Goal: Information Seeking & Learning: Check status

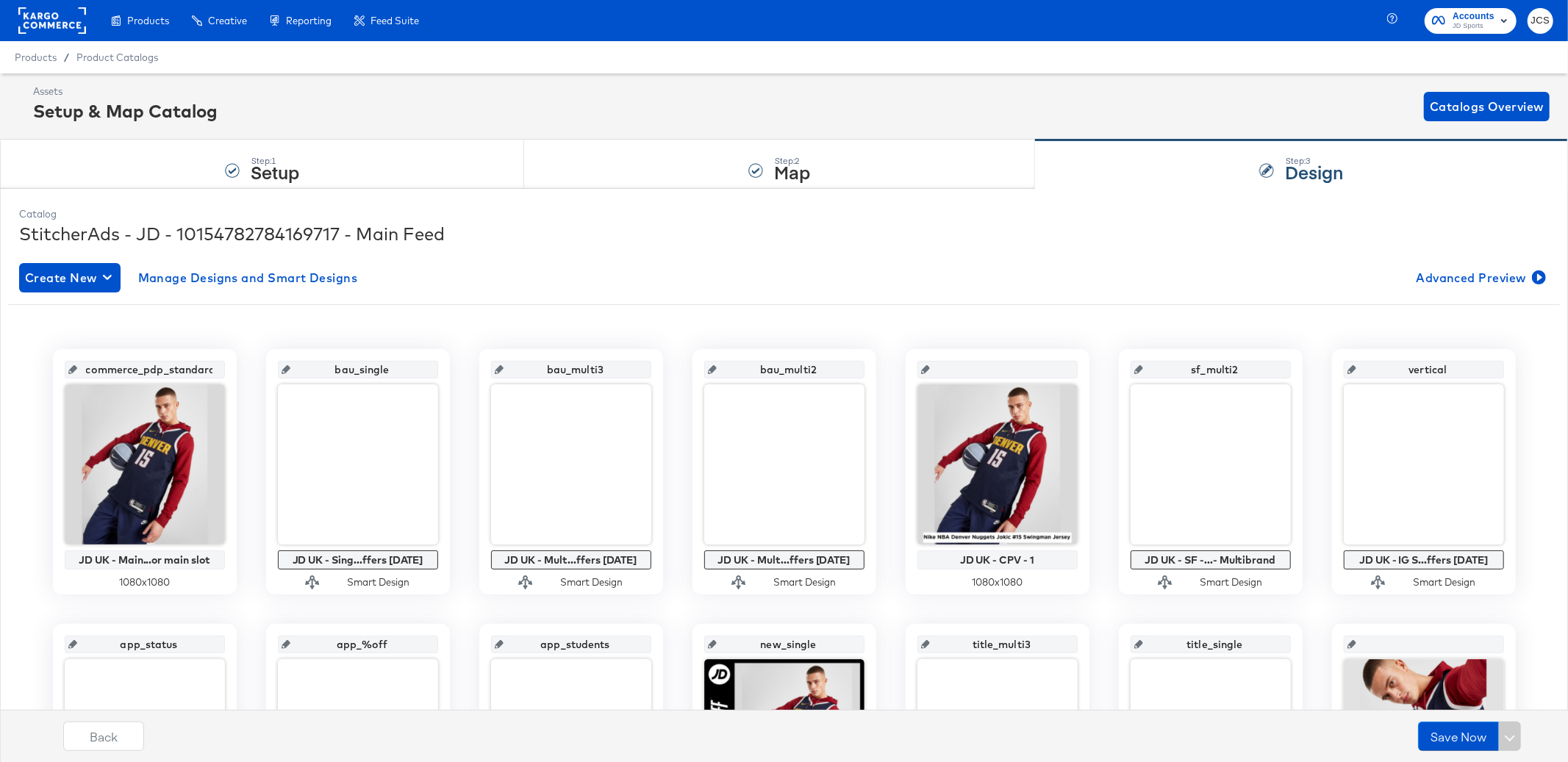
click at [72, 27] on rect at bounding box center [53, 20] width 67 height 27
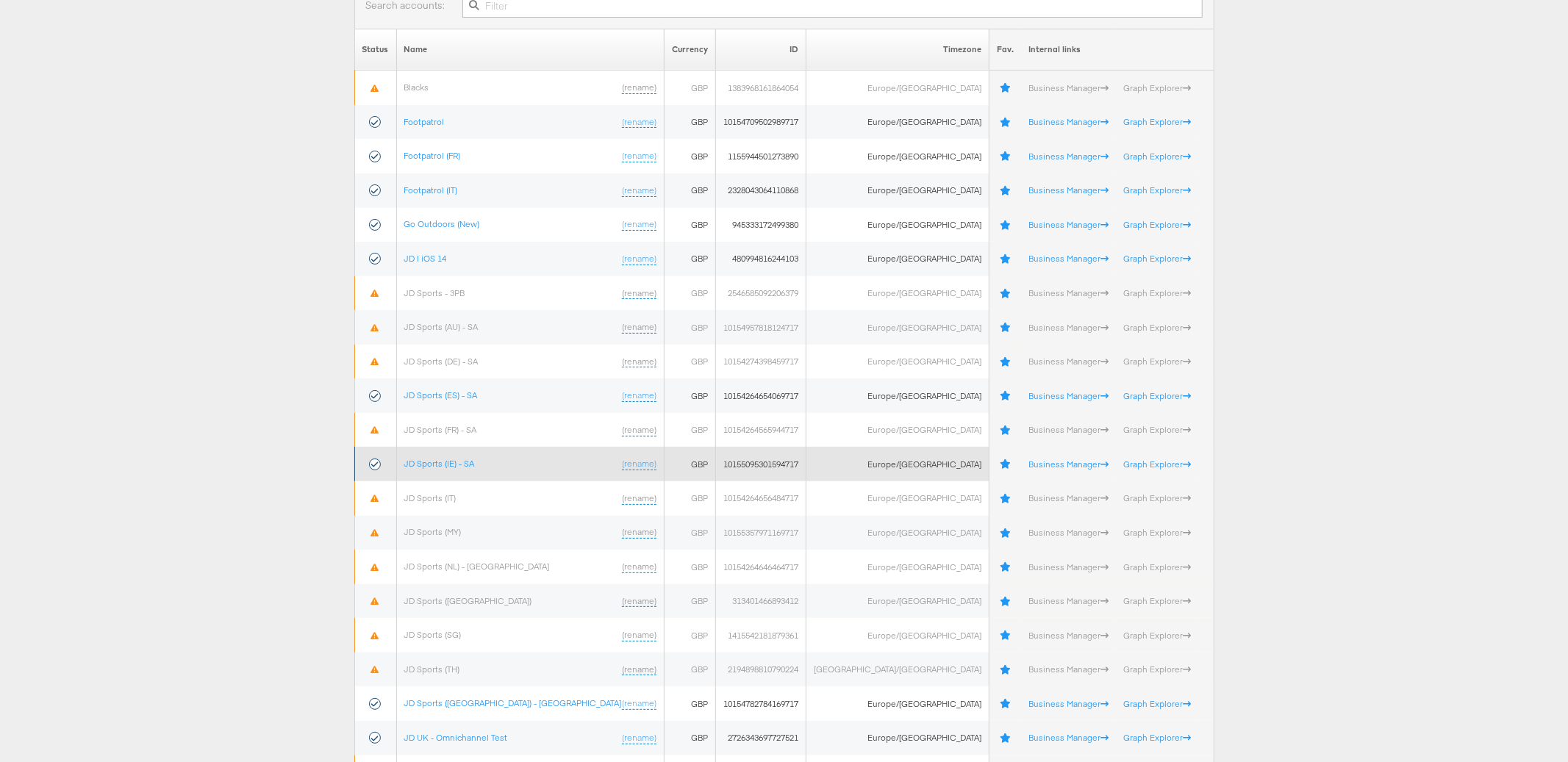
scroll to position [184, 0]
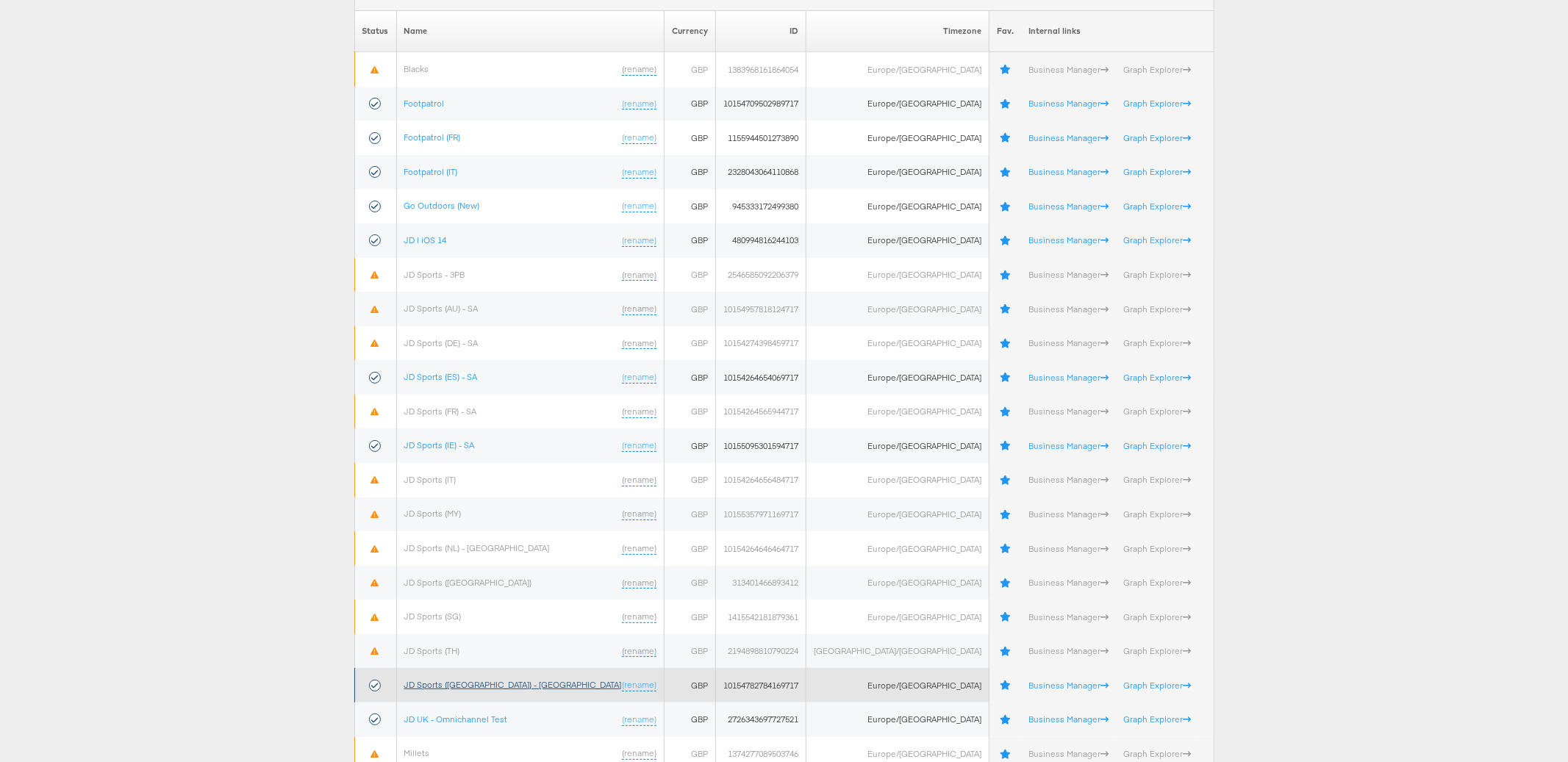
click at [465, 688] on link "JD Sports (UK) - SA" at bounding box center [513, 684] width 218 height 11
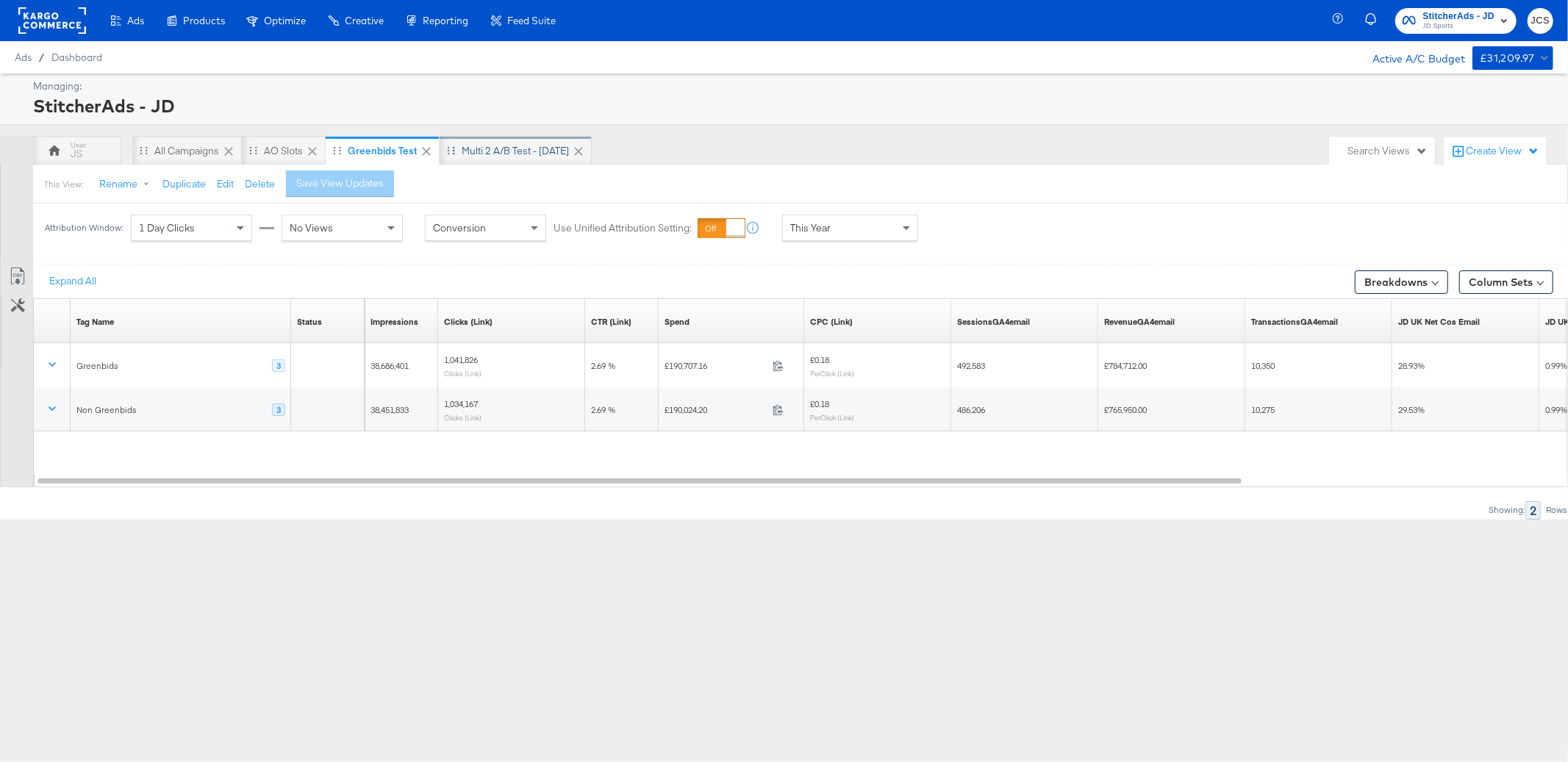
click at [79, 148] on div "JS" at bounding box center [77, 154] width 12 height 14
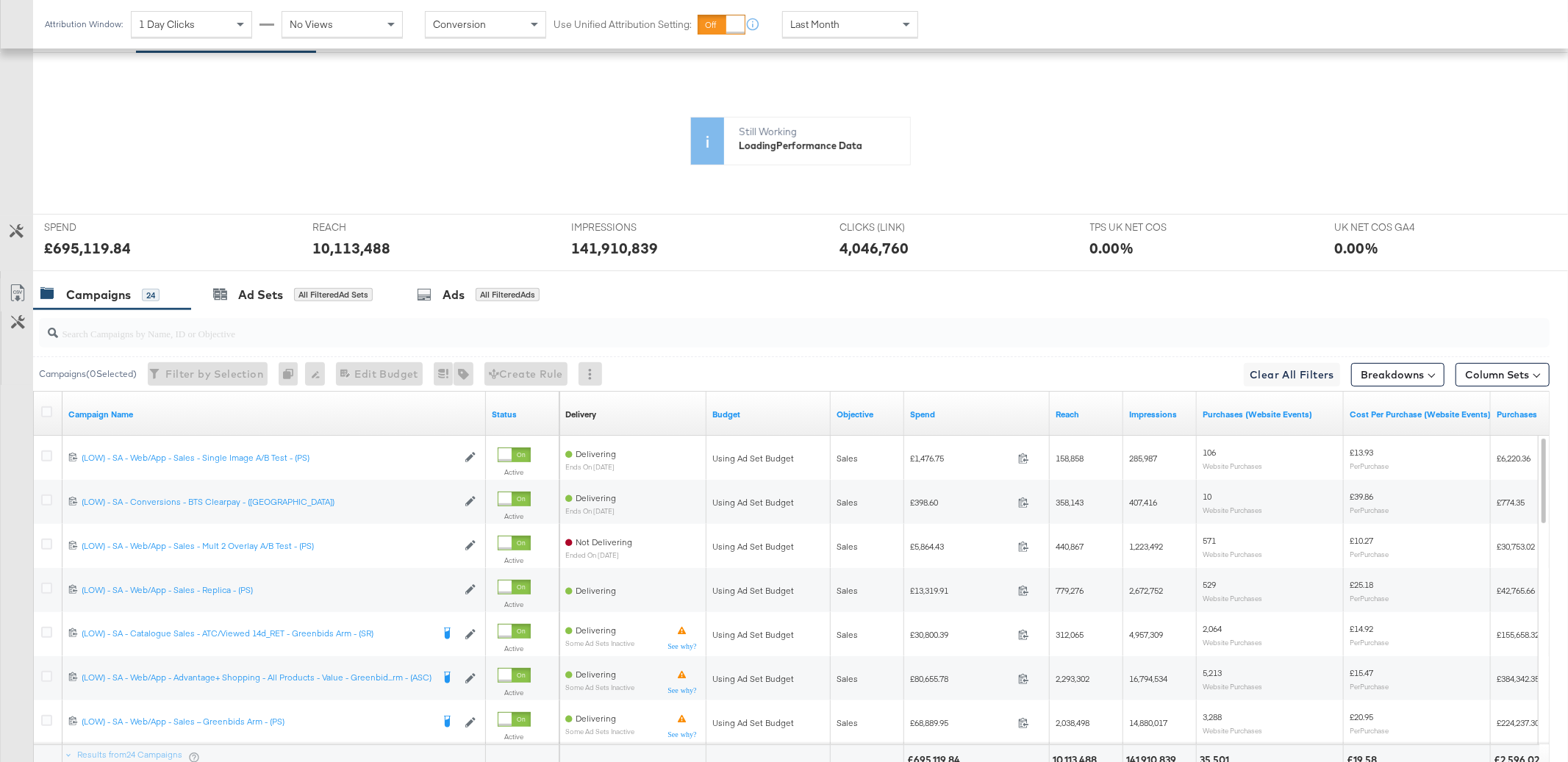
scroll to position [301, 0]
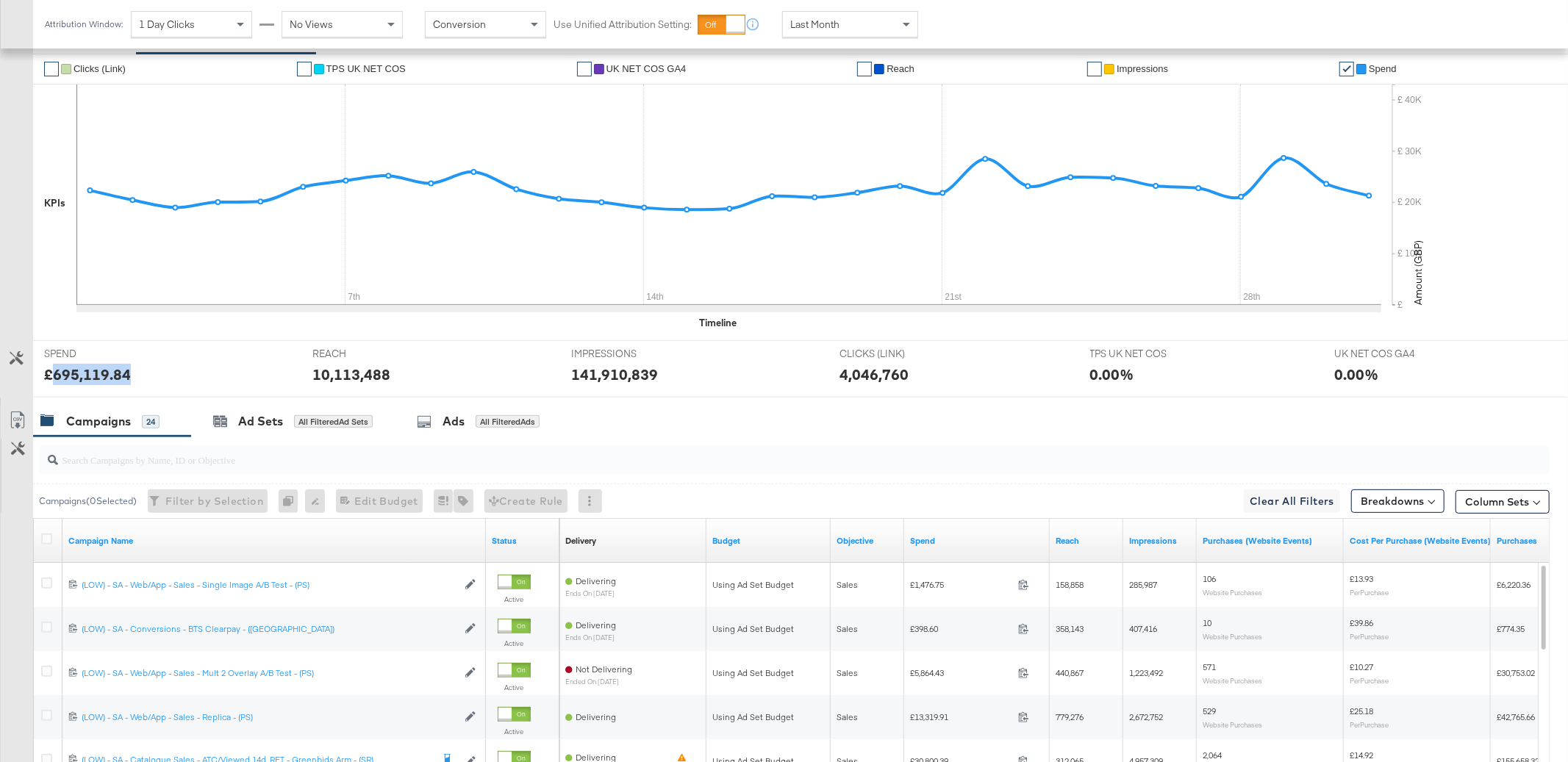
drag, startPoint x: 135, startPoint y: 380, endPoint x: 55, endPoint y: 379, distance: 80.0
click at [55, 379] on div "£695,119.84" at bounding box center [168, 375] width 246 height 22
copy div "695,119.84"
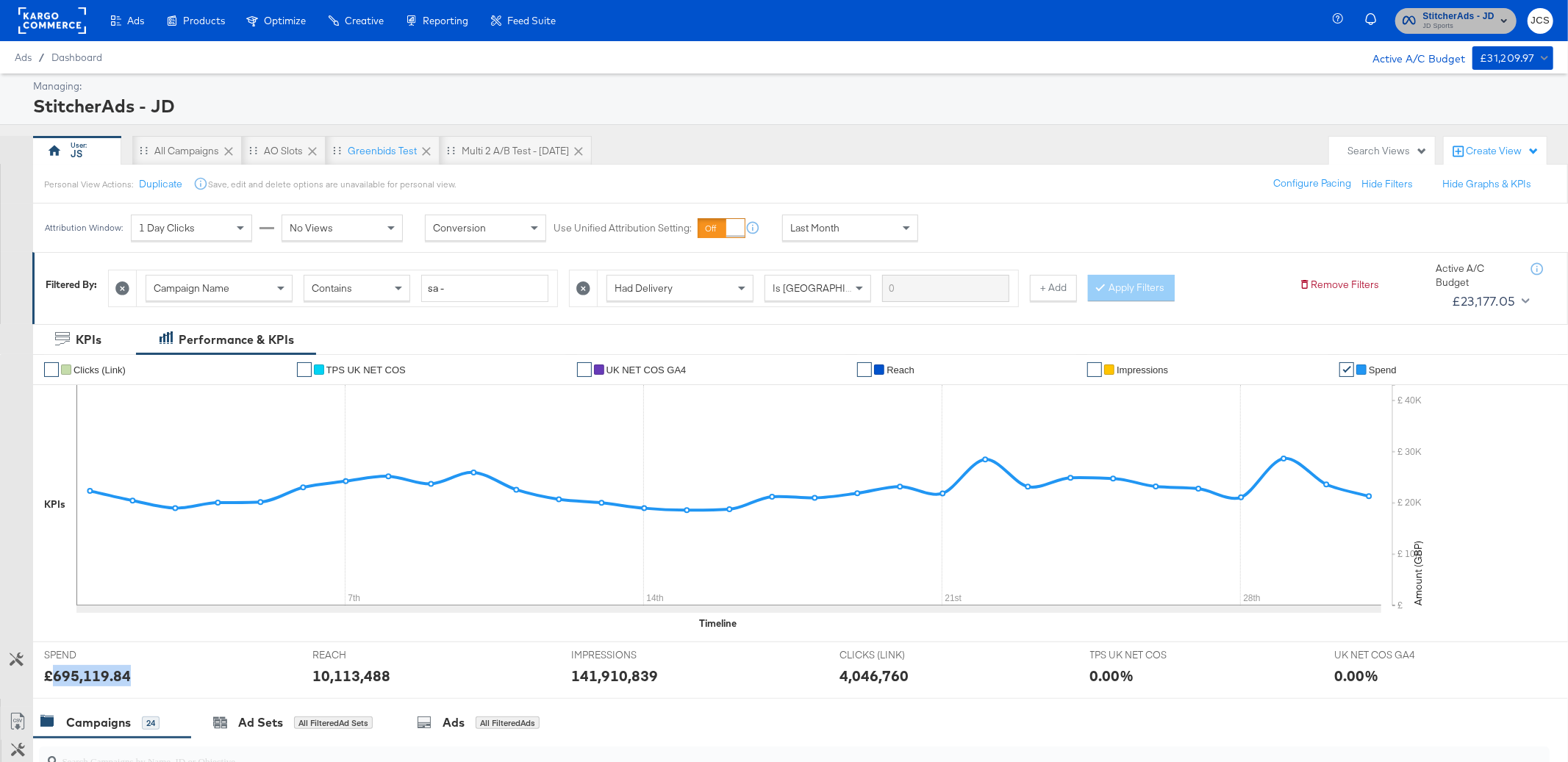
click at [1451, 23] on span "JD Sports" at bounding box center [1459, 27] width 71 height 12
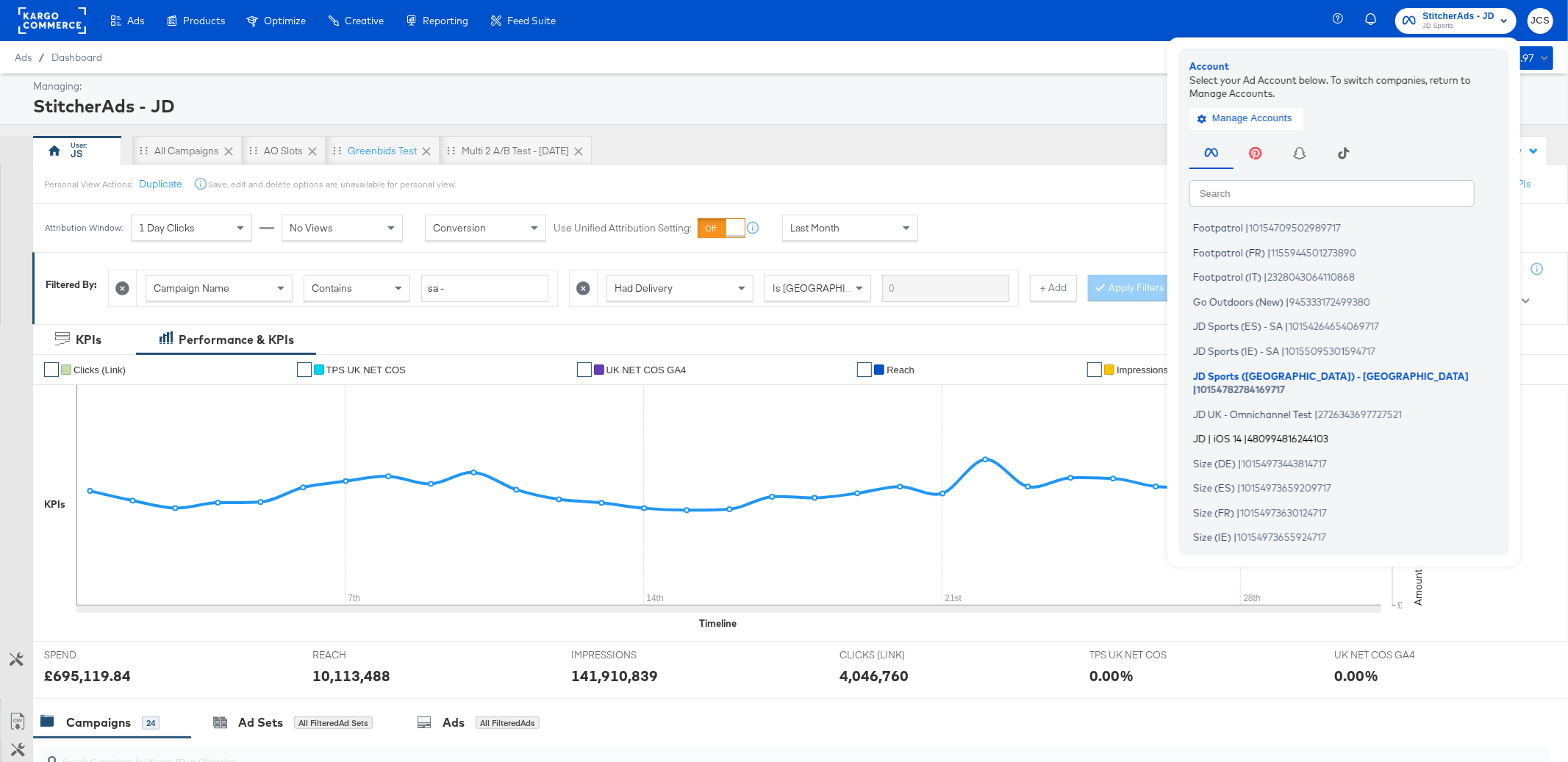
click at [1245, 428] on li "JD | iOS 14 | 480994816244103" at bounding box center [1347, 439] width 316 height 22
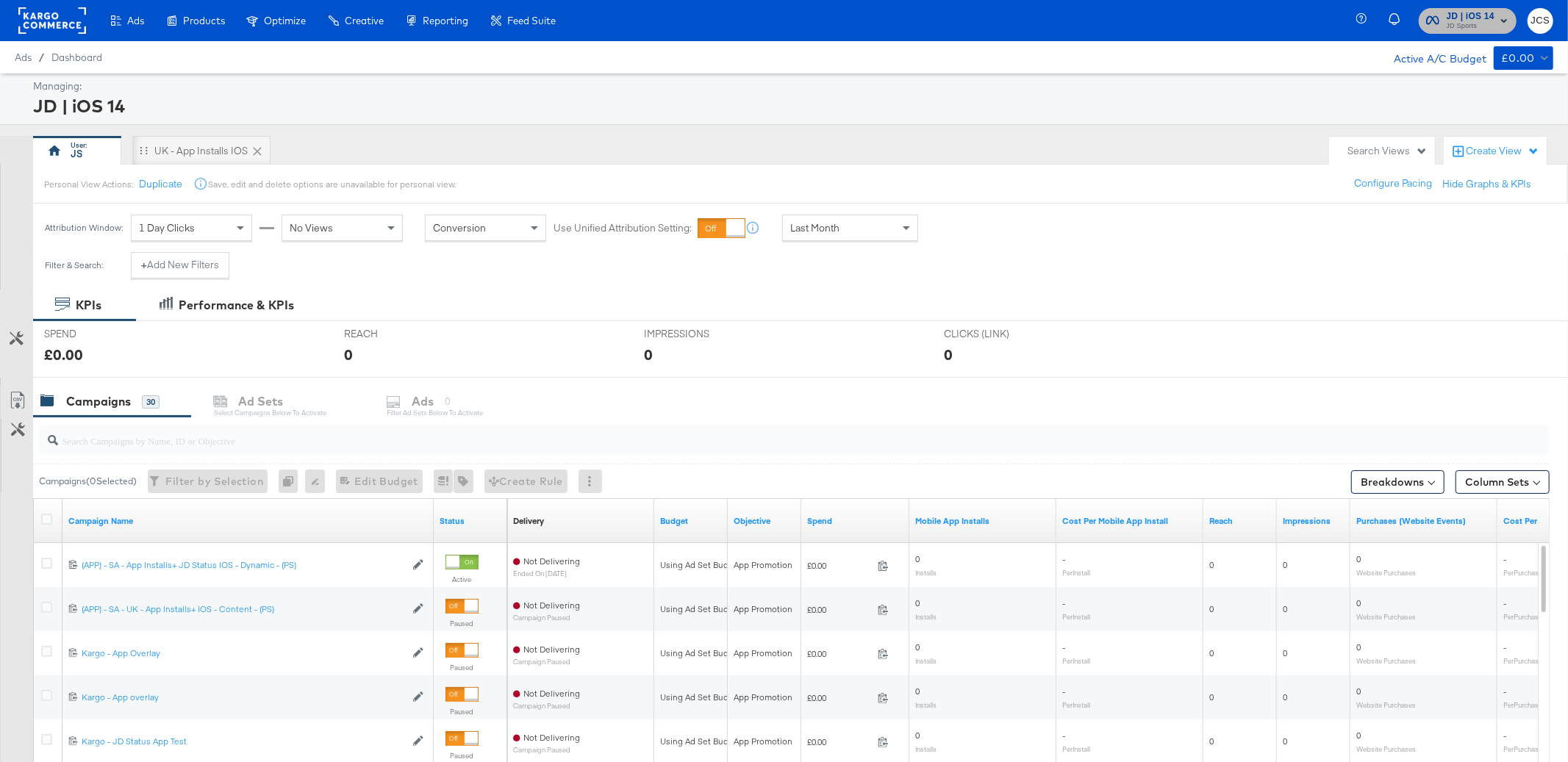
click at [1462, 19] on span "JD | iOS 14" at bounding box center [1471, 17] width 48 height 16
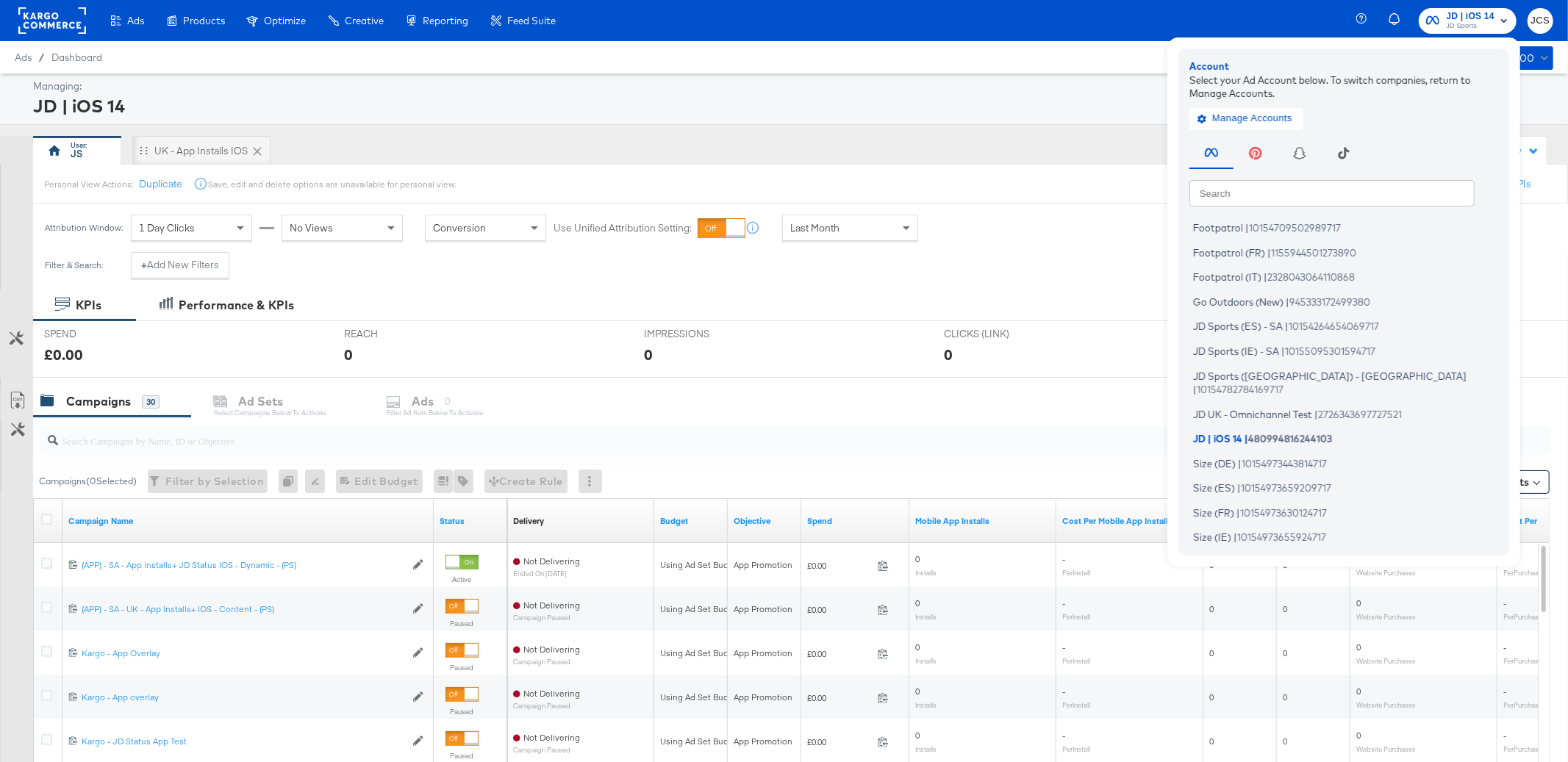
click at [1268, 192] on input "text" at bounding box center [1332, 192] width 285 height 27
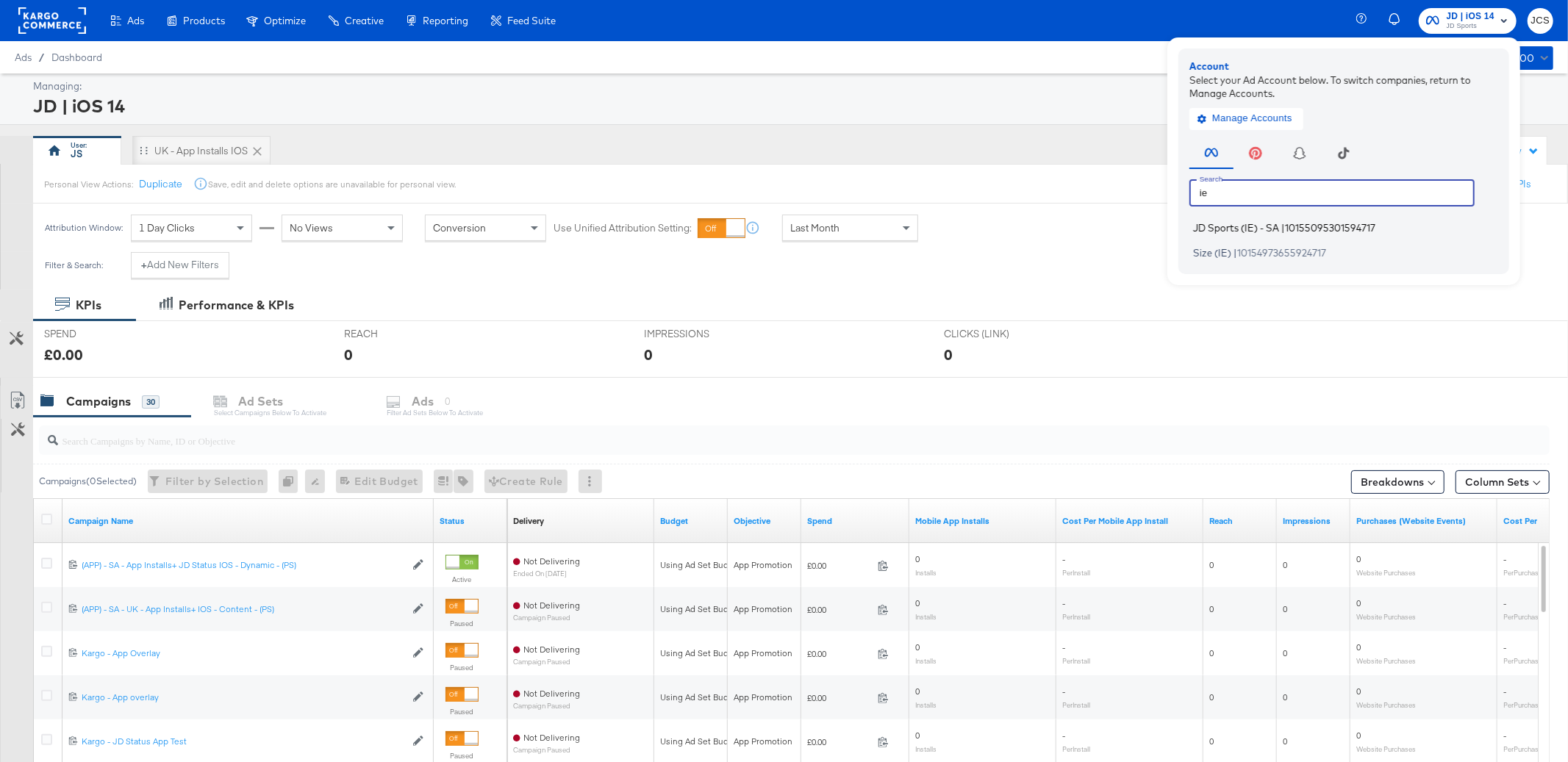
type input "ie"
click at [1273, 229] on span "JD Sports (IE) - SA" at bounding box center [1236, 228] width 86 height 12
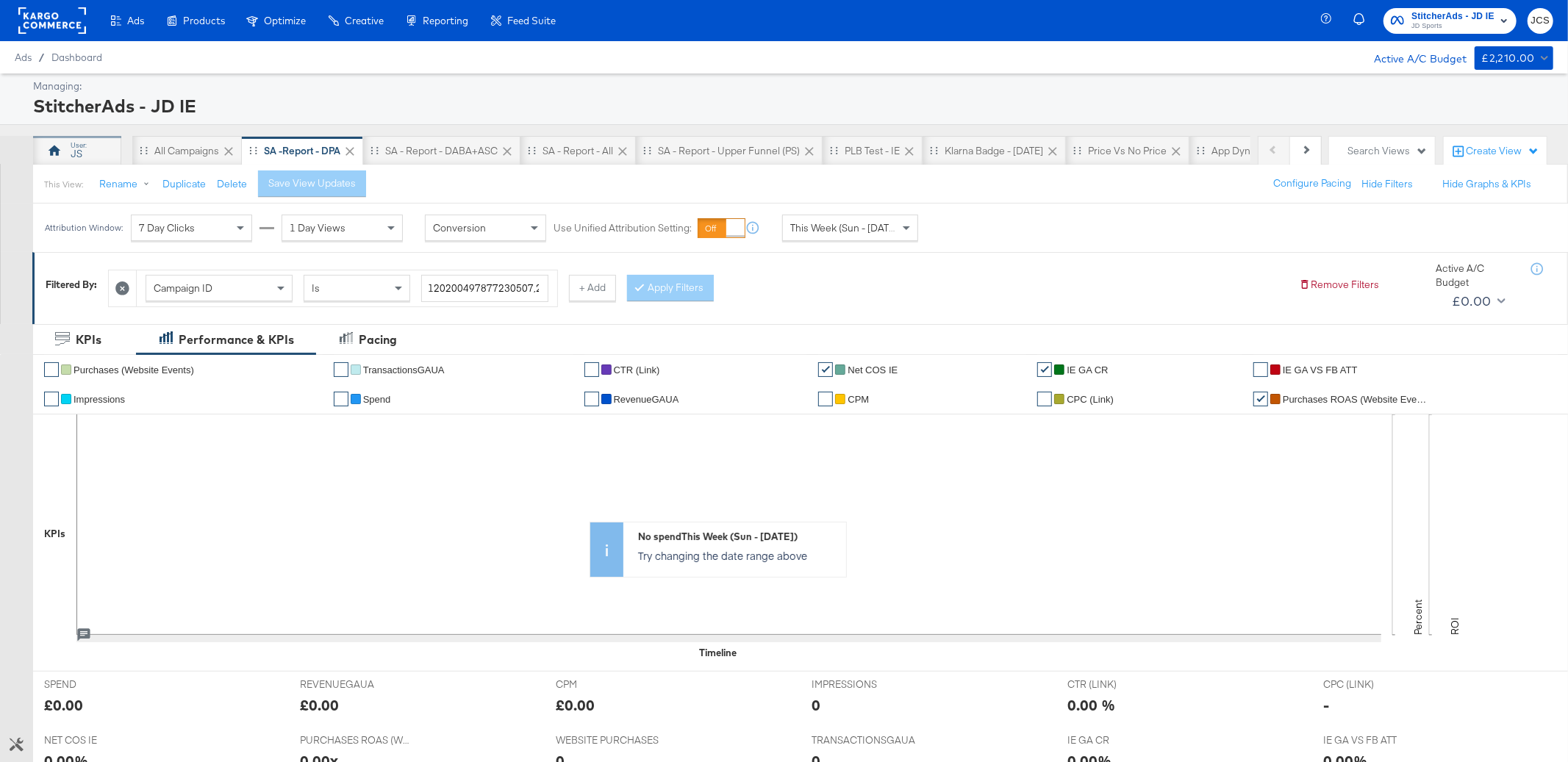
click at [78, 147] on div "JS" at bounding box center [77, 154] width 12 height 14
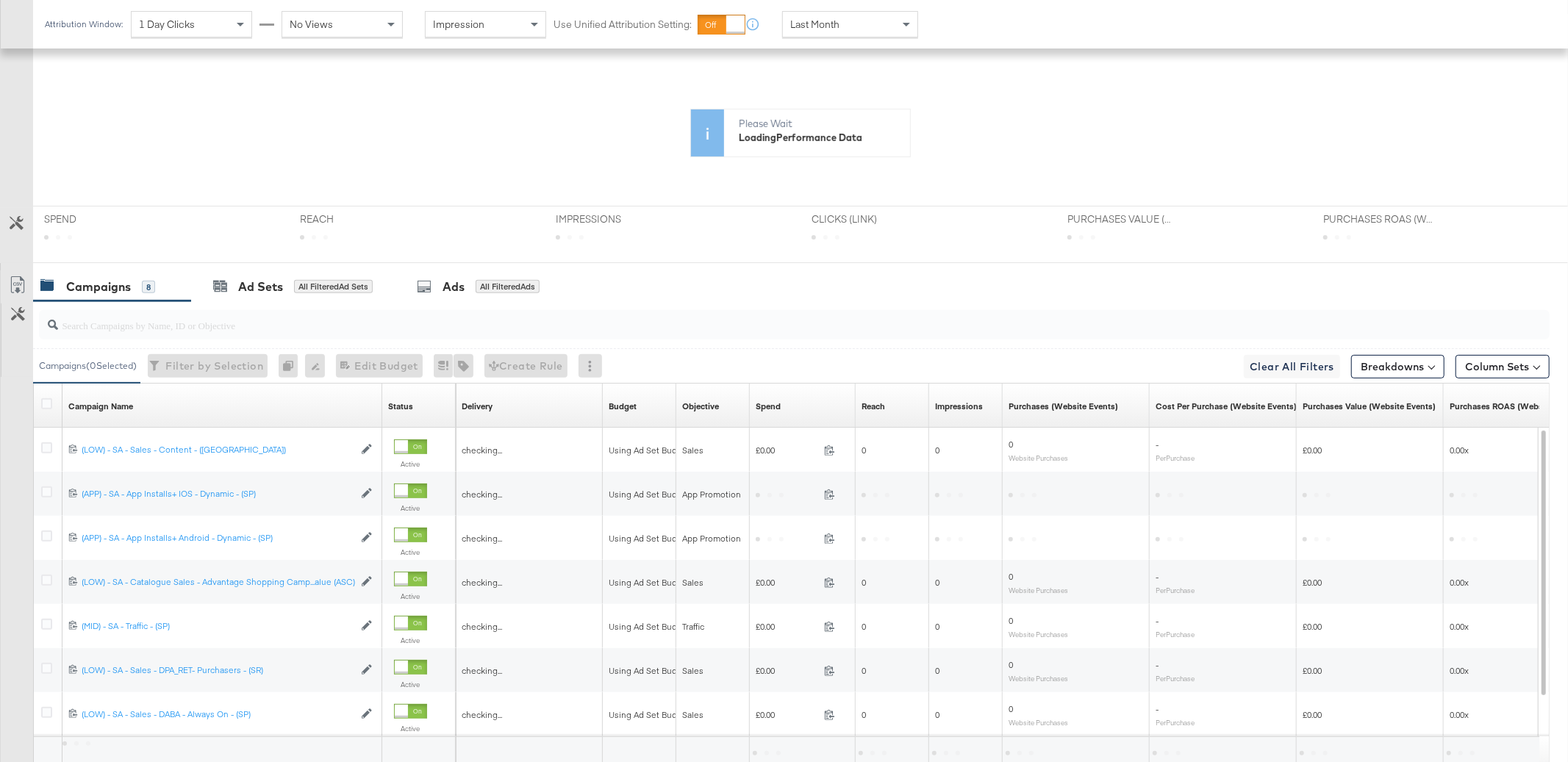
scroll to position [312, 0]
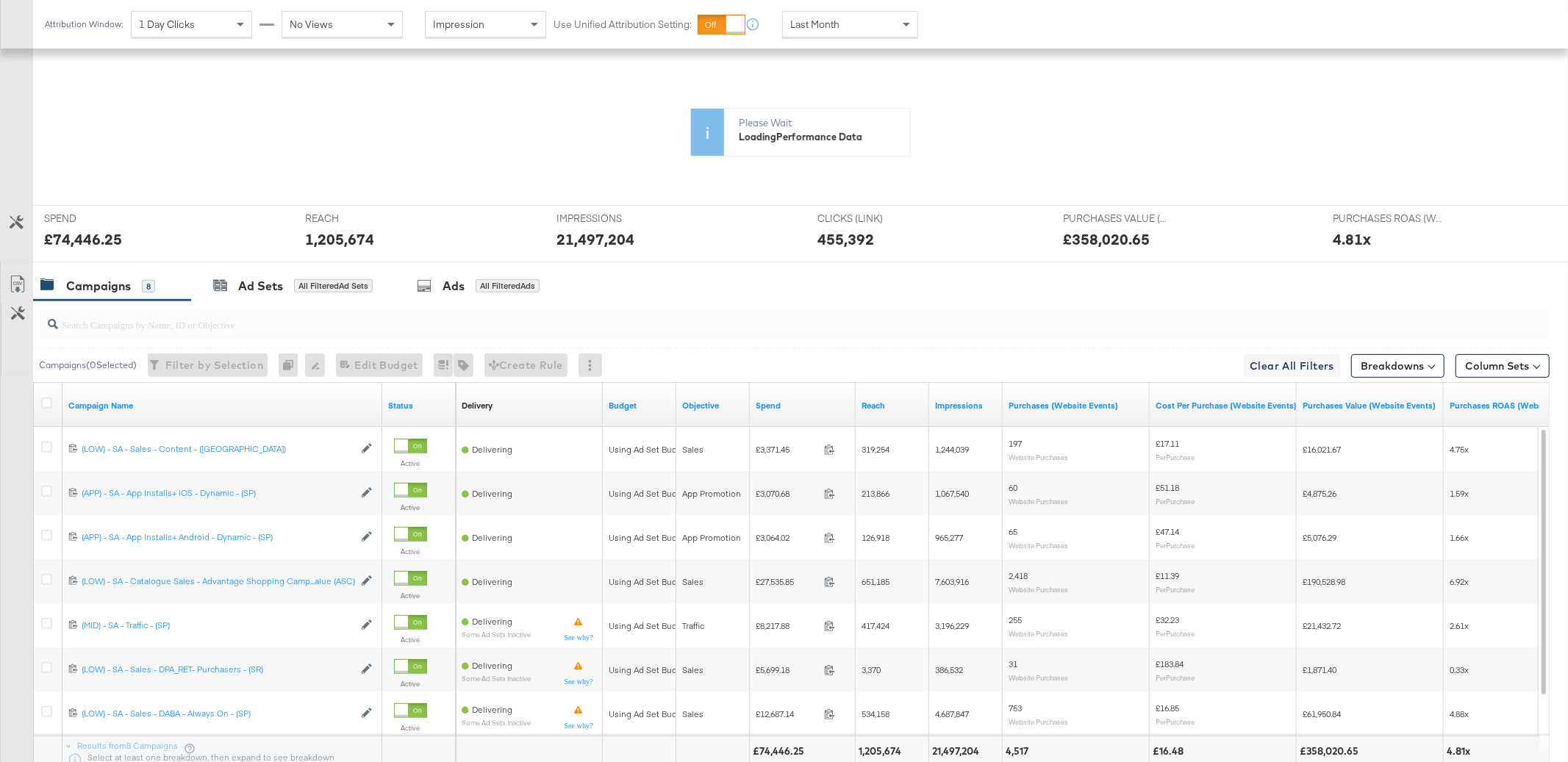
drag, startPoint x: 122, startPoint y: 241, endPoint x: 60, endPoint y: 241, distance: 62.0
click at [61, 241] on div "KPIs Amount (GBP) Delivery Actions ROI" at bounding box center [801, 195] width 1513 height 243
drag, startPoint x: 53, startPoint y: 241, endPoint x: 125, endPoint y: 239, distance: 72.0
click at [125, 239] on div "KPIs Amount (GBP) Delivery Actions ROI" at bounding box center [801, 195] width 1513 height 243
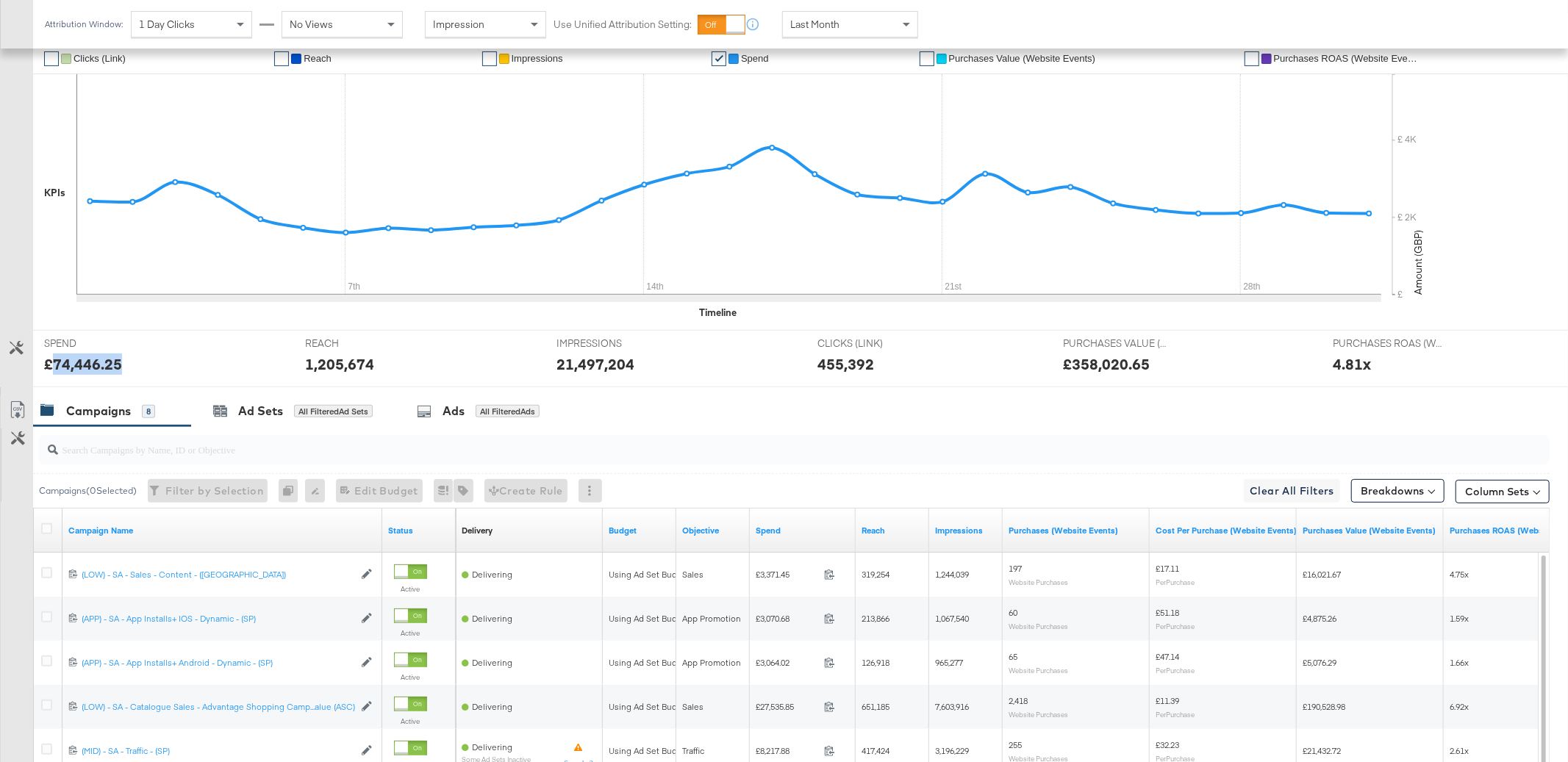
drag, startPoint x: 102, startPoint y: 365, endPoint x: 54, endPoint y: 369, distance: 48.2
click at [54, 369] on div "£74,446.25" at bounding box center [83, 365] width 78 height 22
copy div "74,446.25"
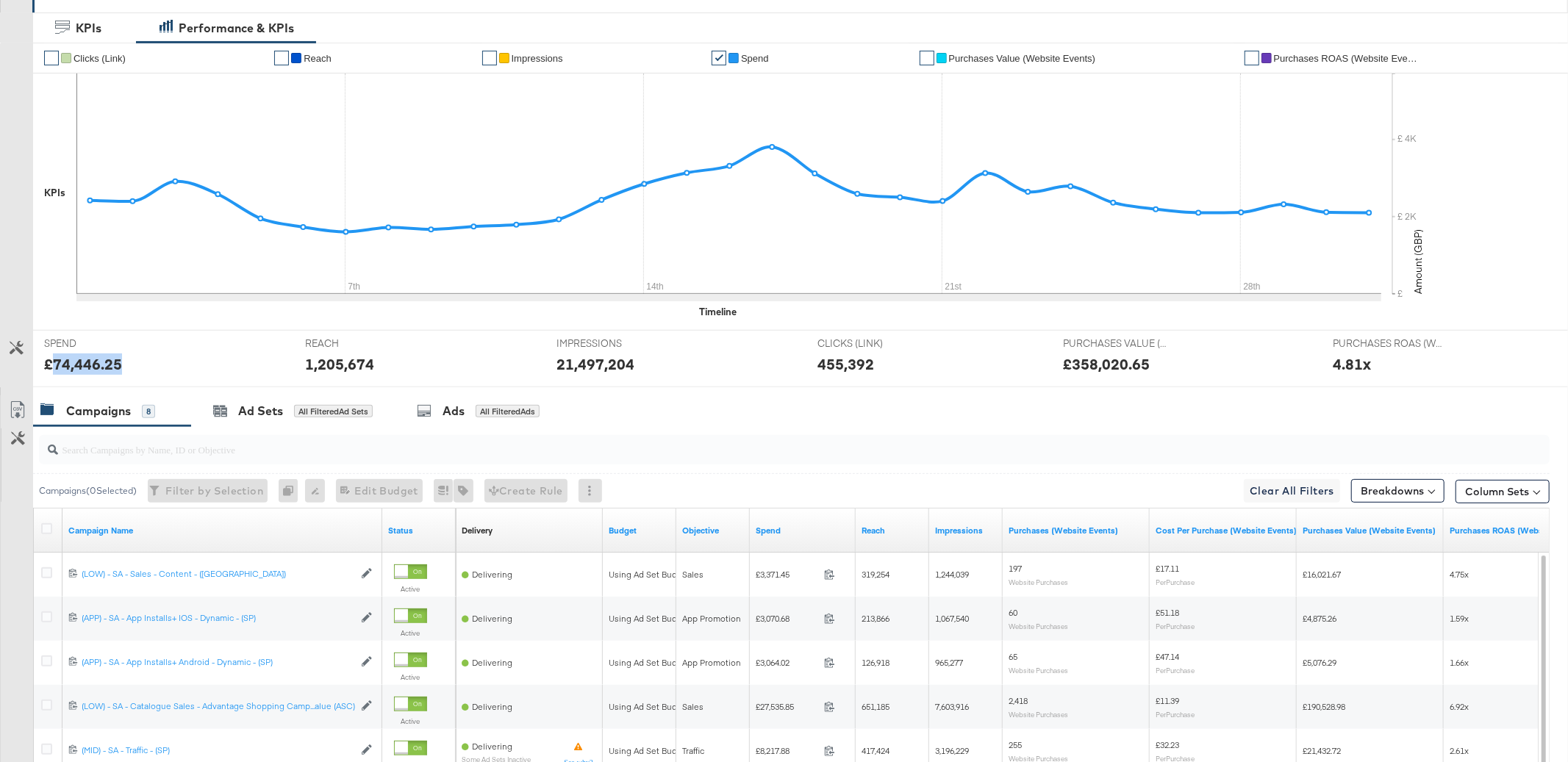
scroll to position [0, 0]
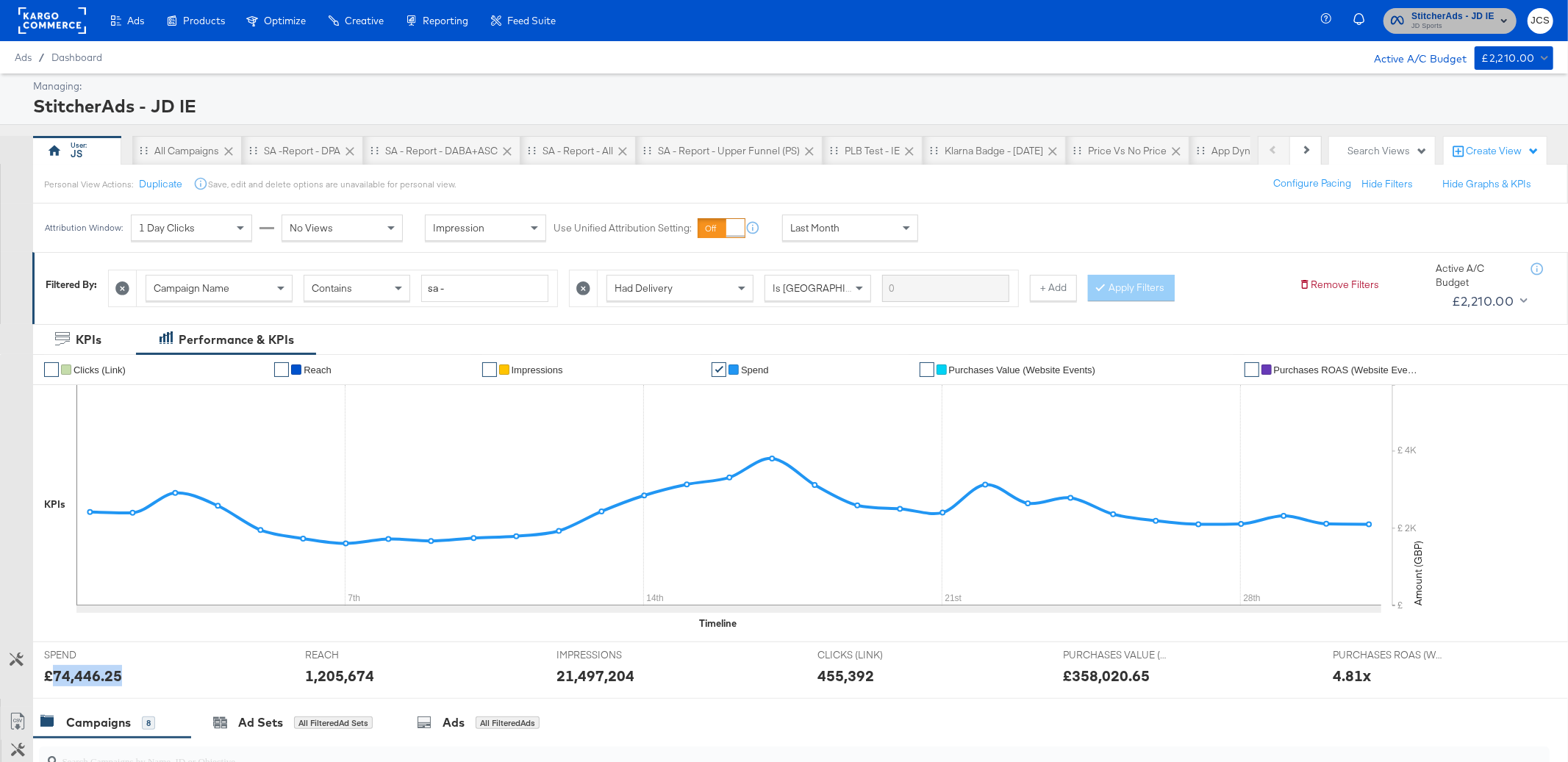
click at [1439, 29] on span "JD Sports" at bounding box center [1453, 27] width 83 height 12
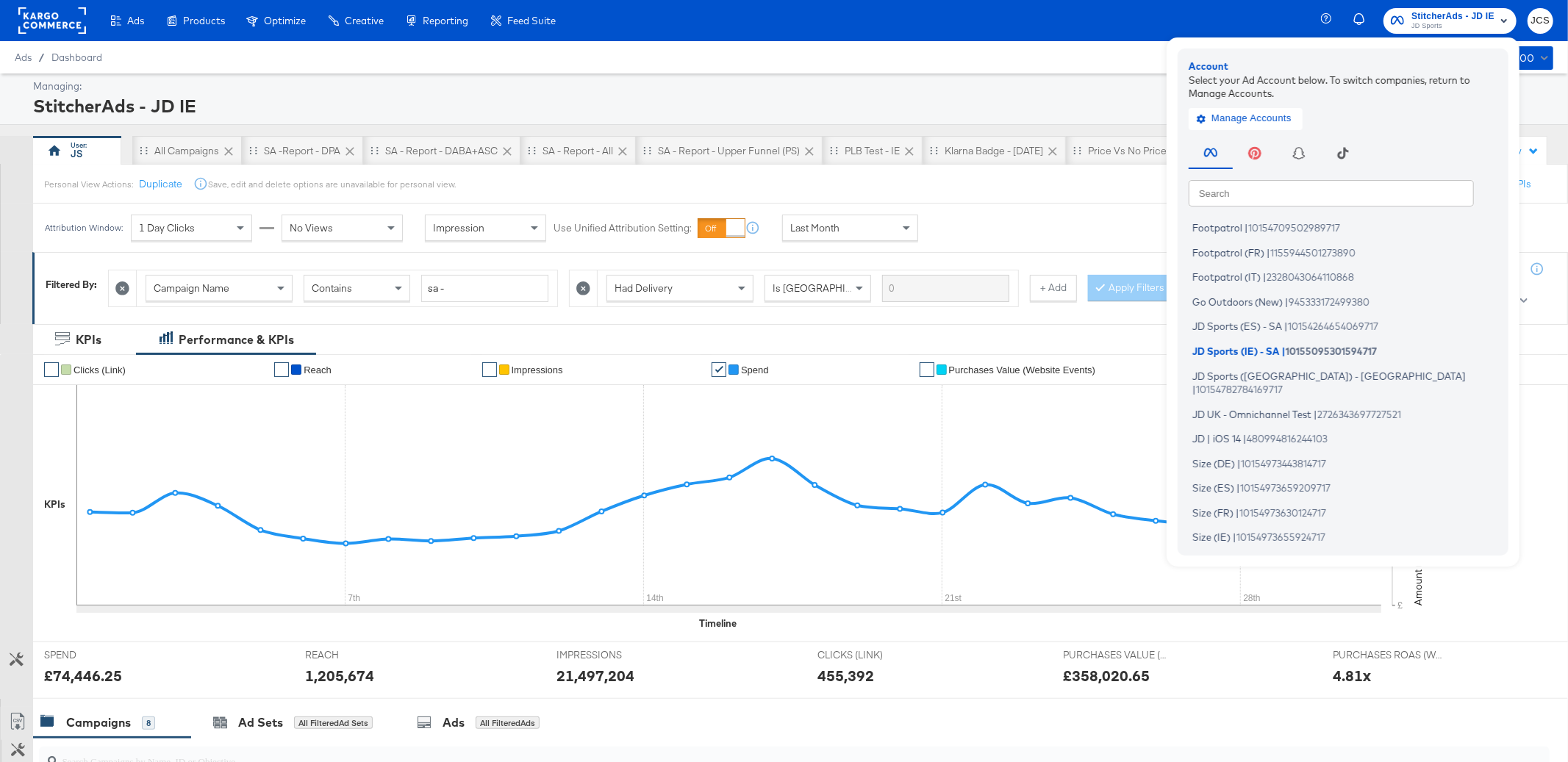
click at [1283, 205] on input "text" at bounding box center [1331, 192] width 285 height 27
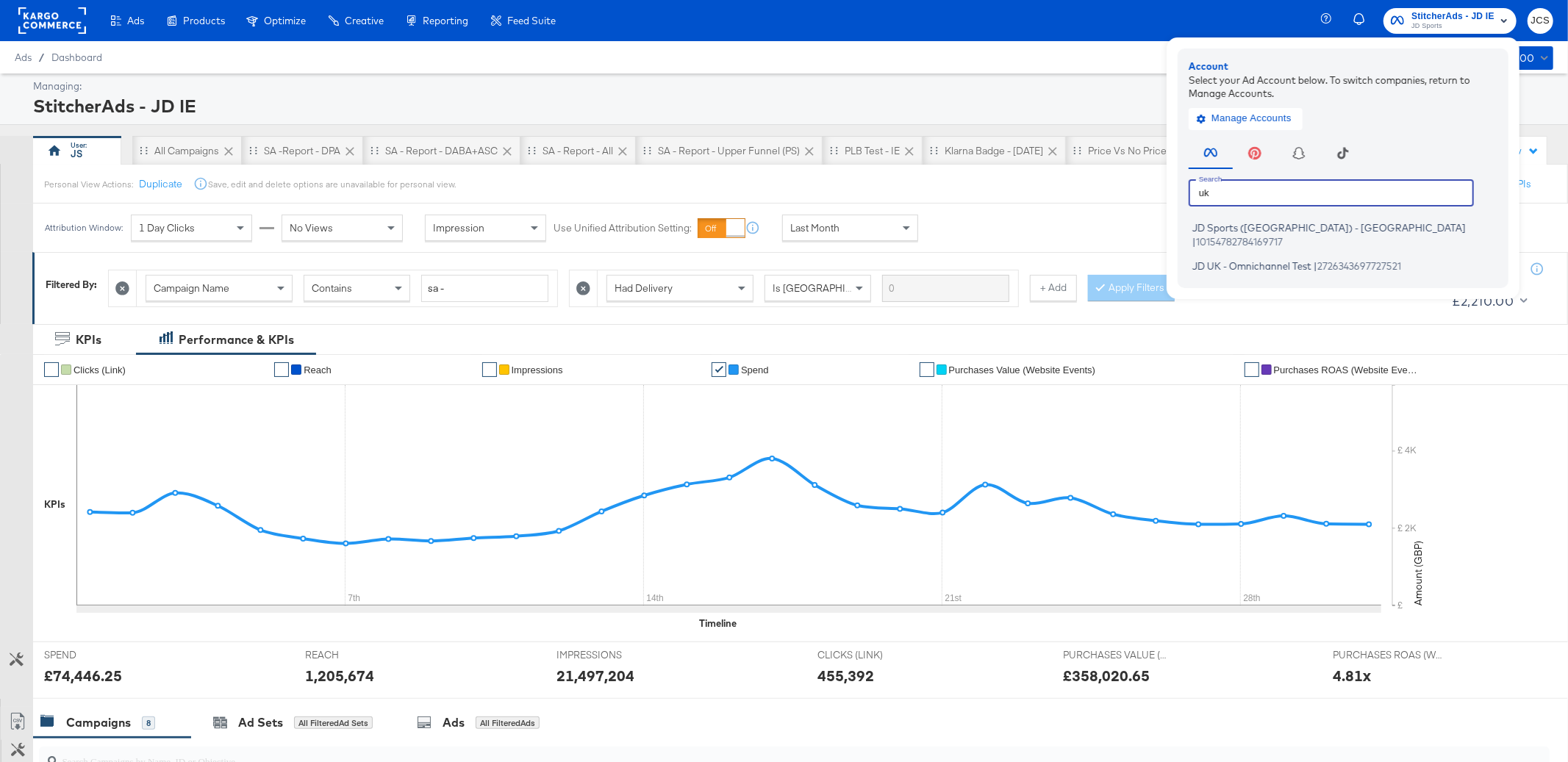
type input "u"
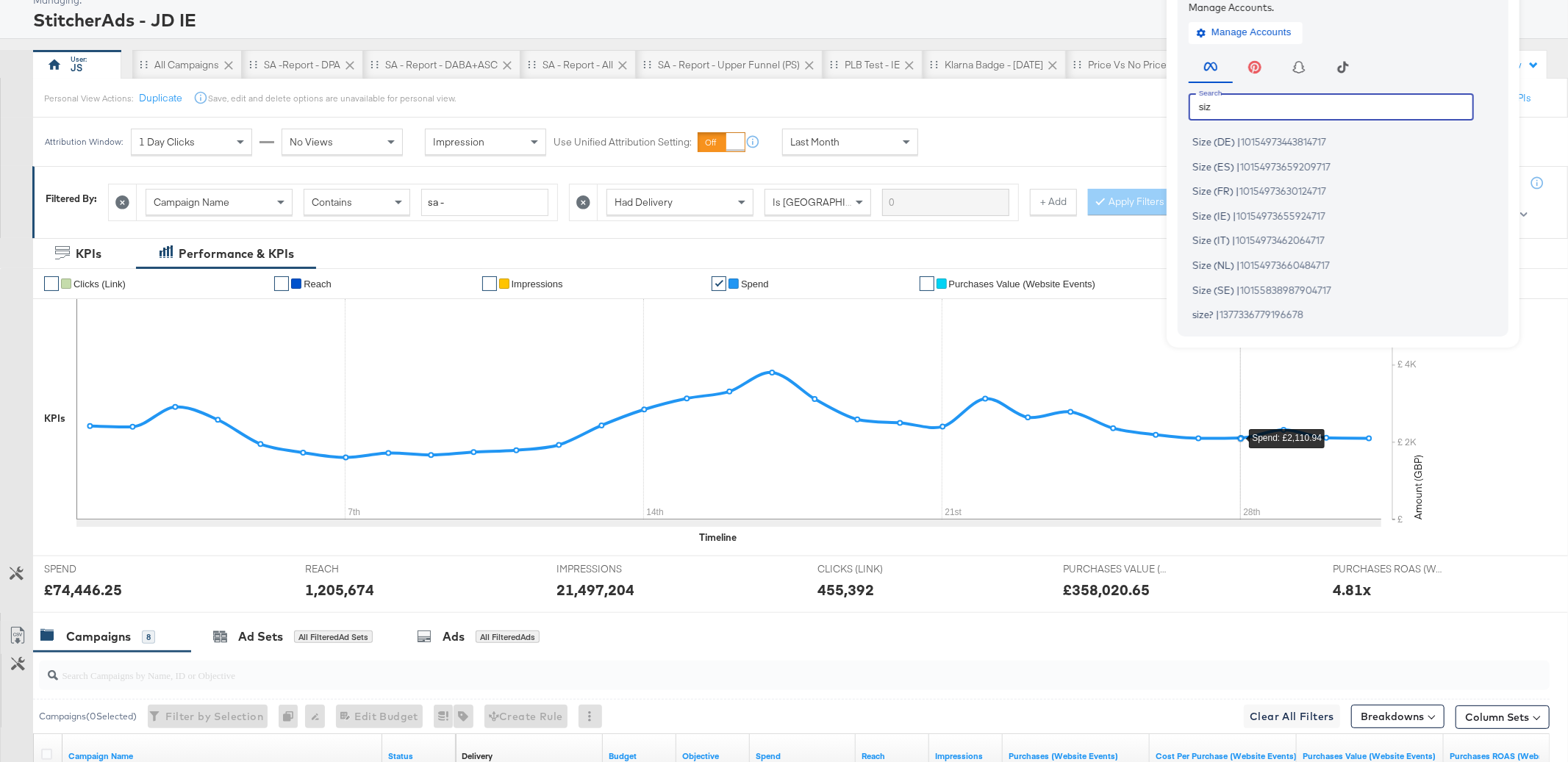
scroll to position [101, 0]
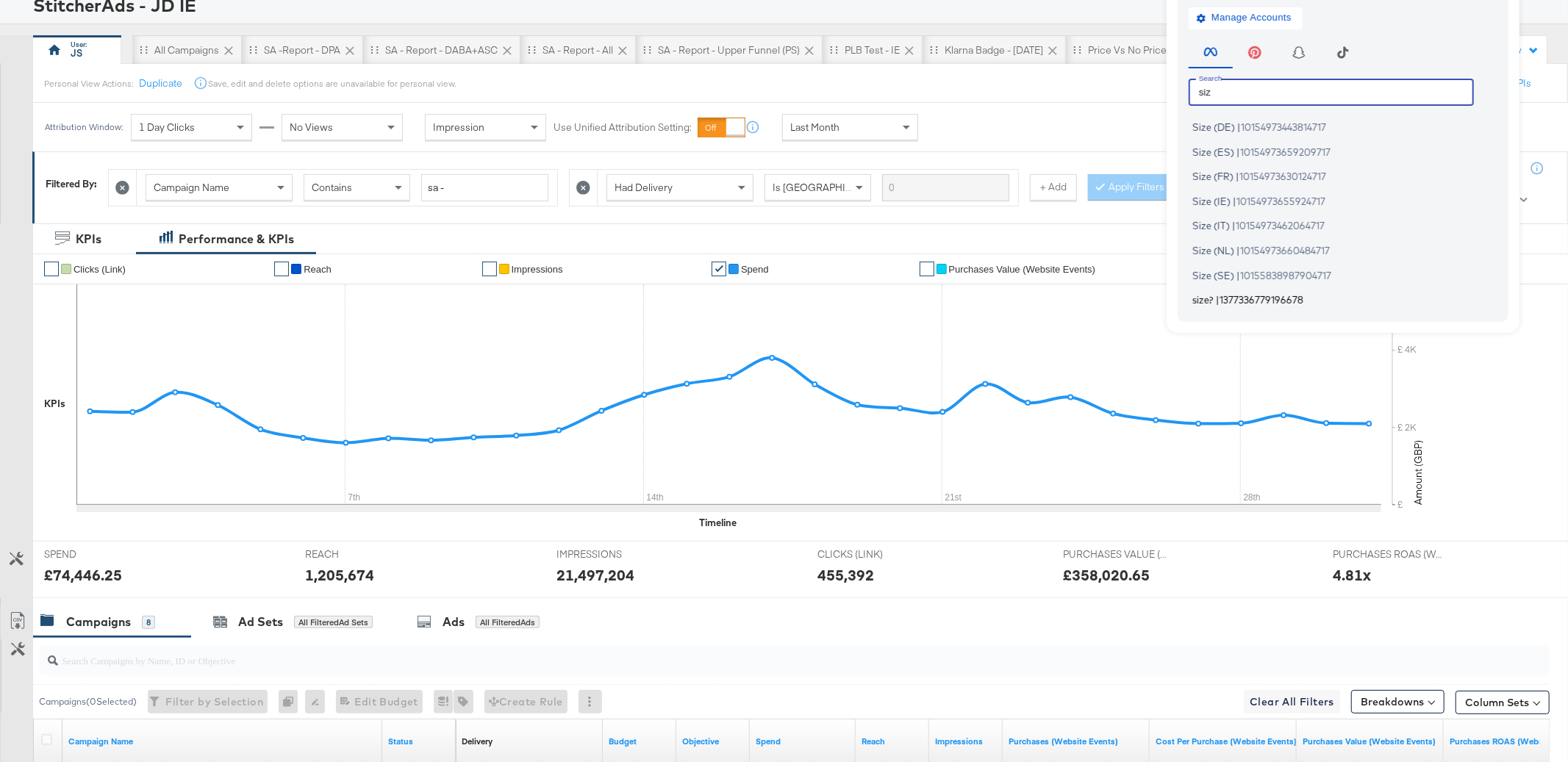
type input "siz"
click at [1246, 298] on span "1377336779196678" at bounding box center [1262, 300] width 84 height 12
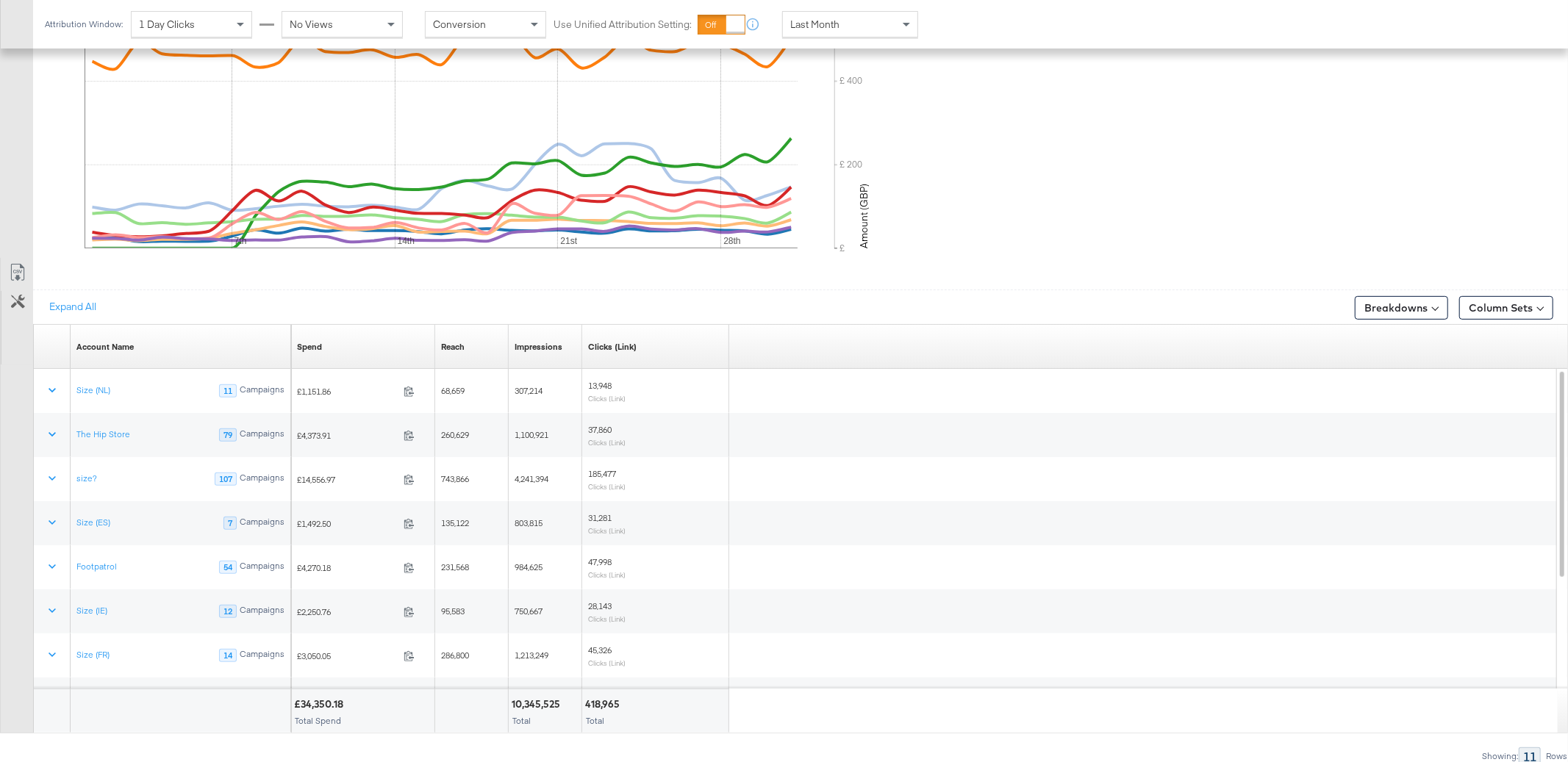
scroll to position [525, 0]
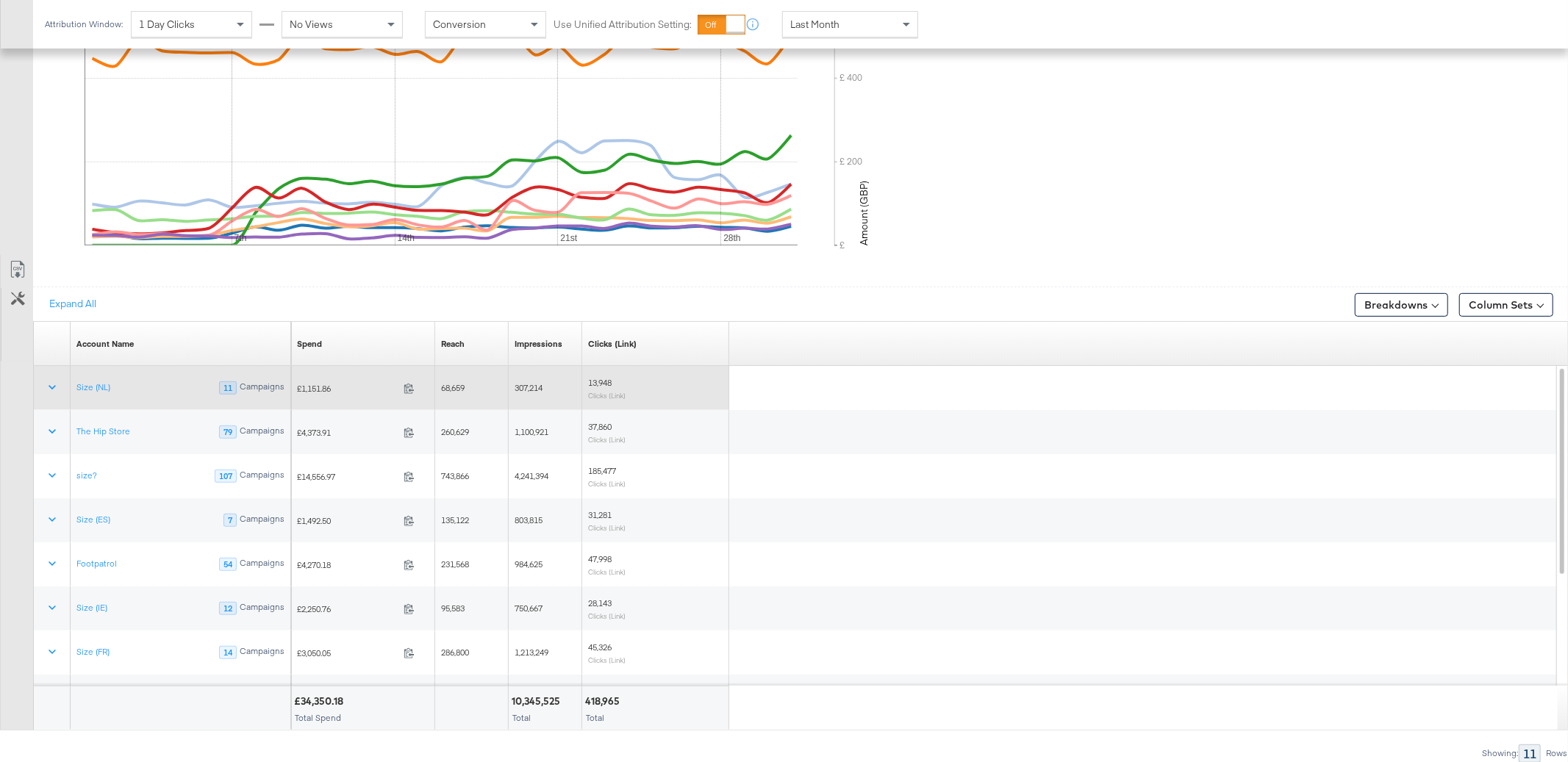
click at [316, 391] on span "£1,151.86" at bounding box center [348, 387] width 101 height 11
copy span "1,151.86"
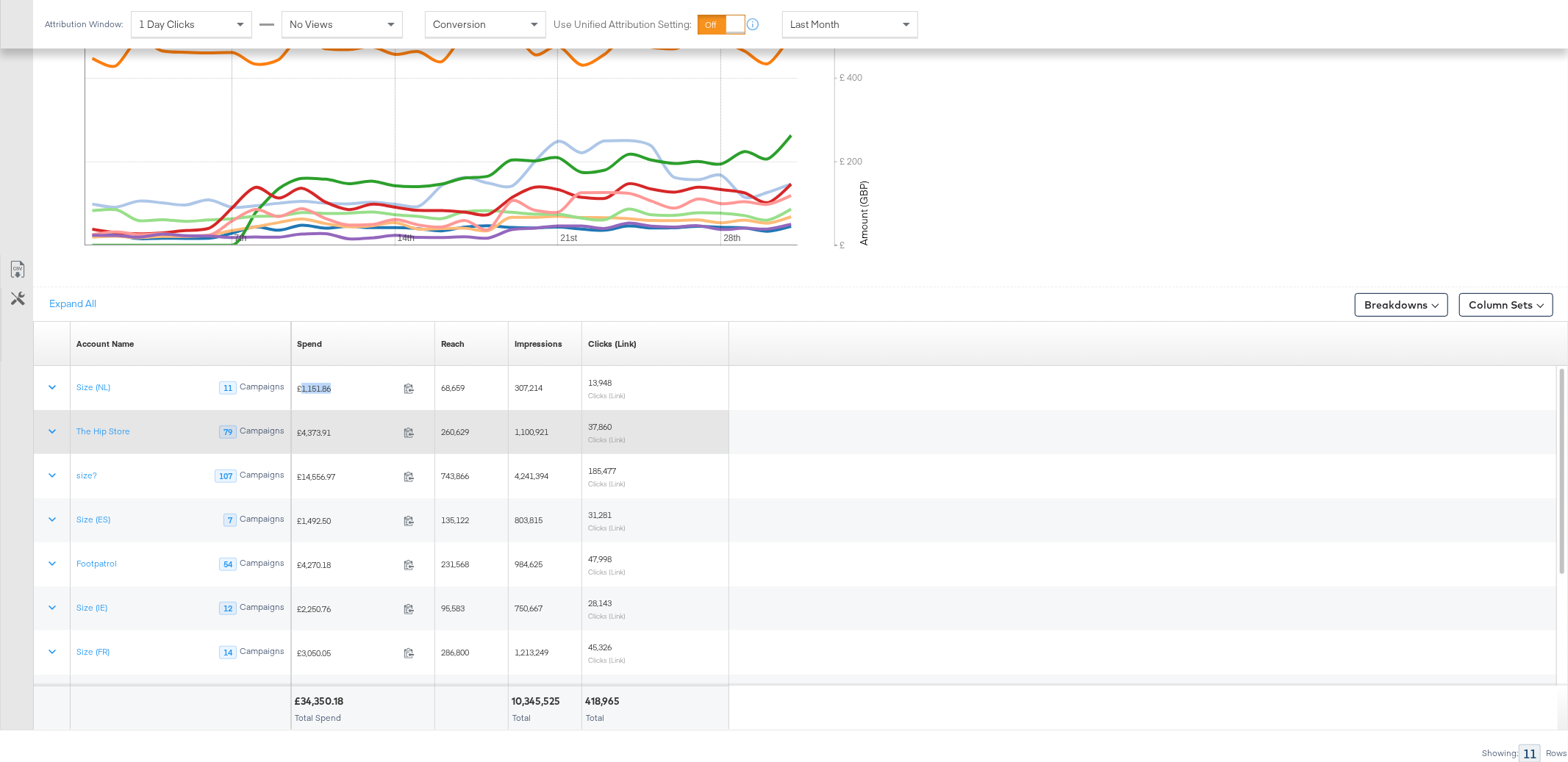
click at [318, 434] on span "£4,373.91" at bounding box center [348, 432] width 101 height 11
copy span "4,373.91"
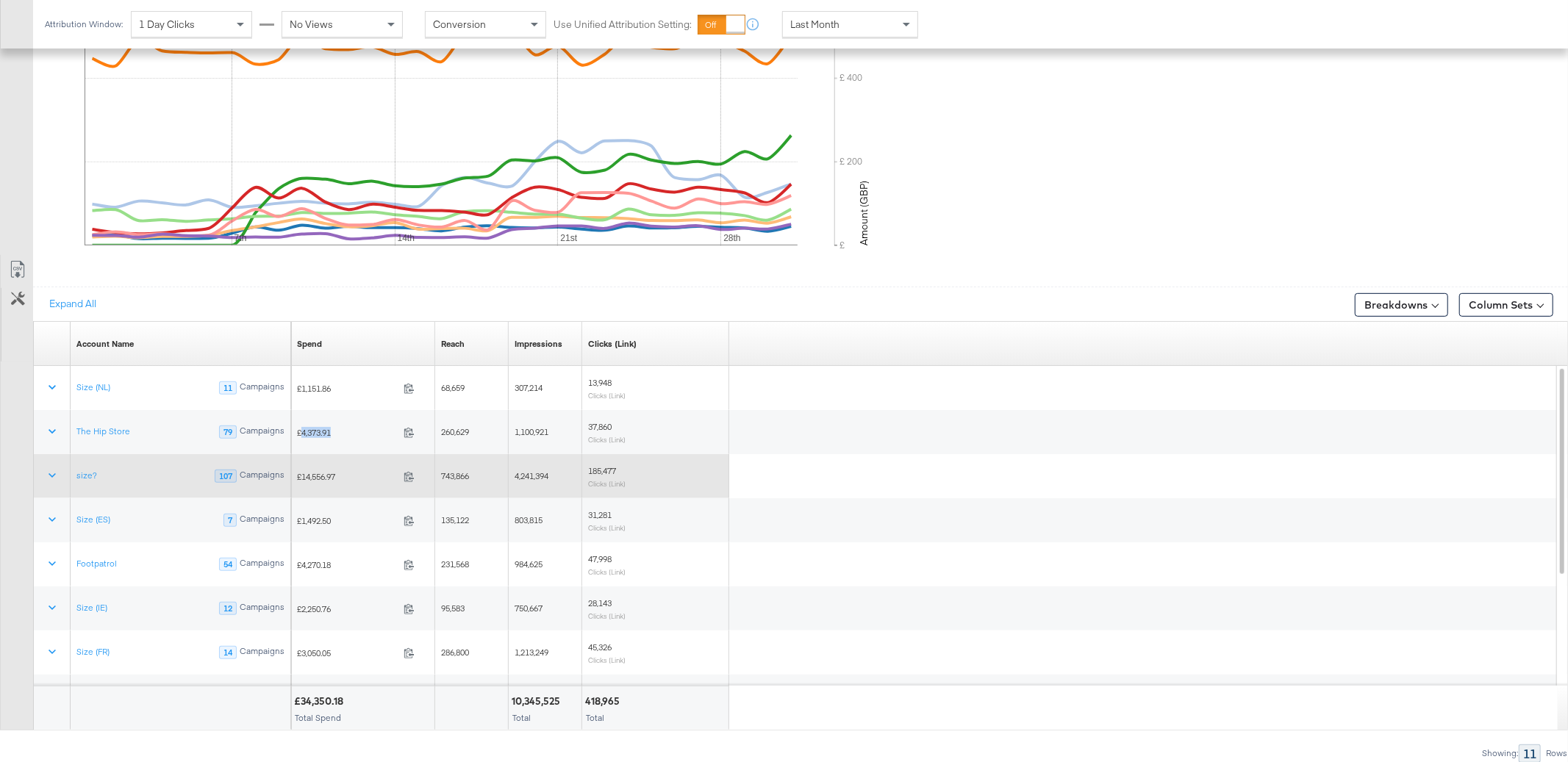
click at [320, 479] on span "£14,556.97" at bounding box center [348, 476] width 101 height 11
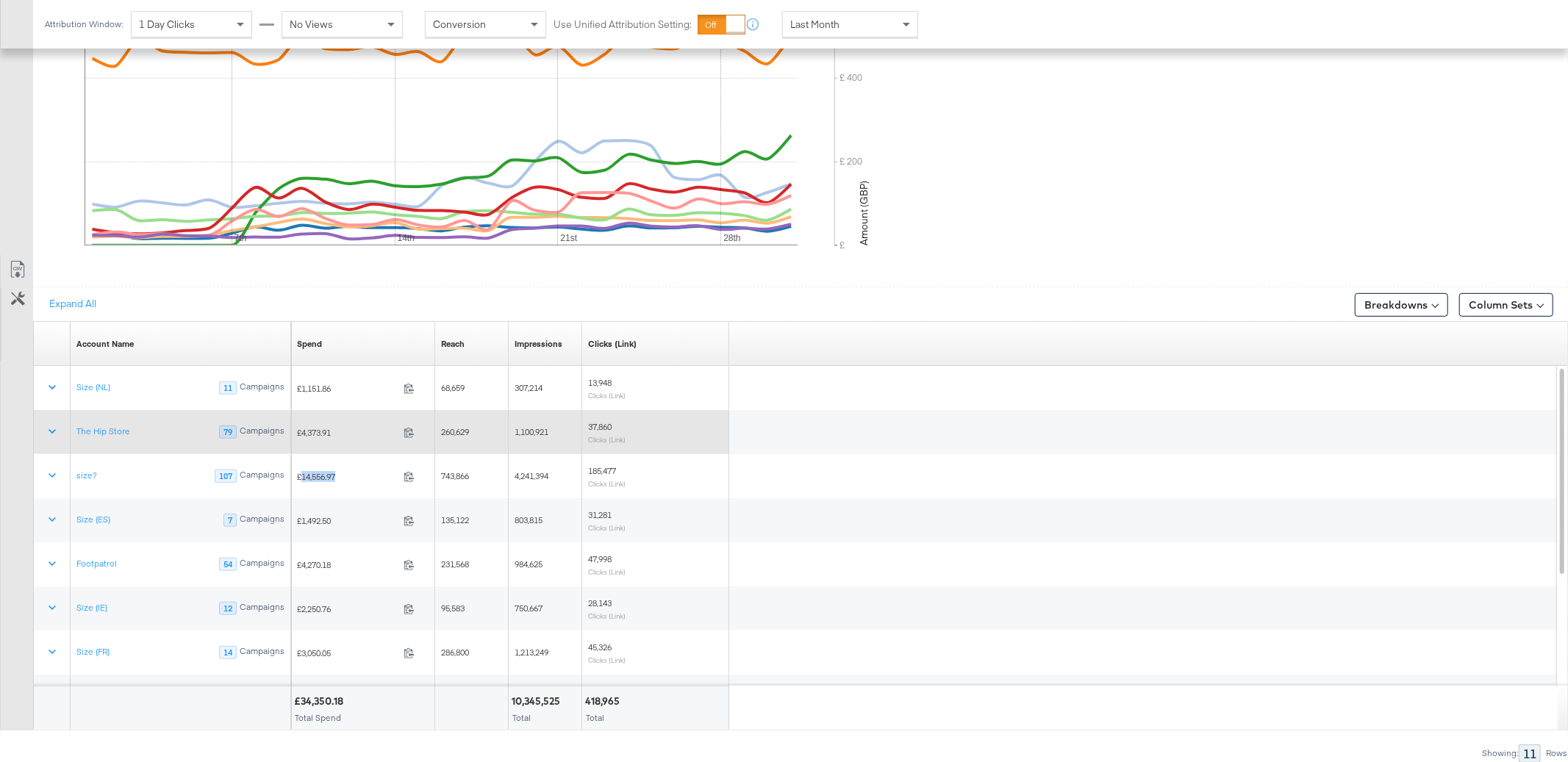
copy span "14,556.97"
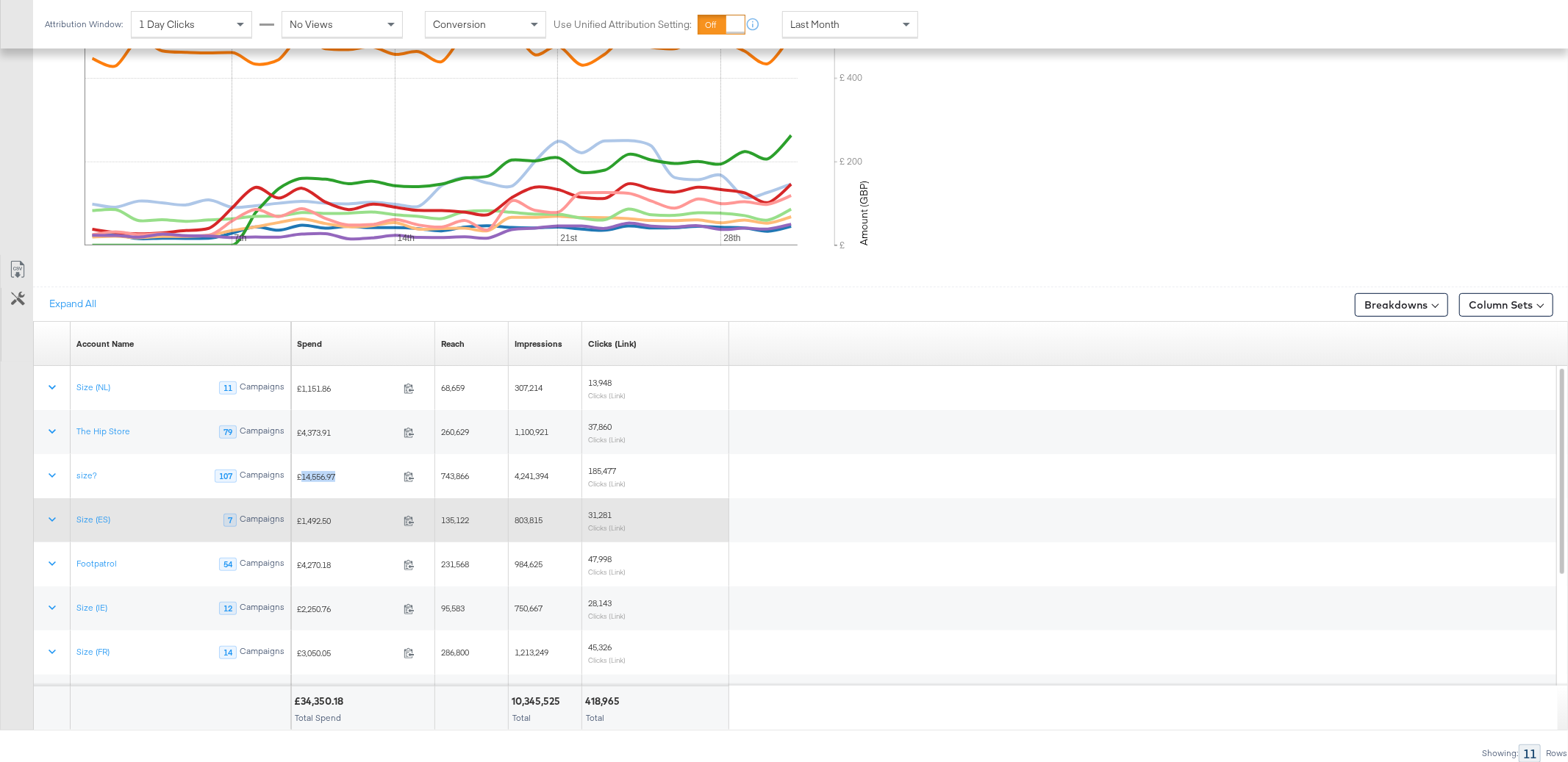
click at [308, 519] on span "£1,492.50" at bounding box center [348, 520] width 101 height 11
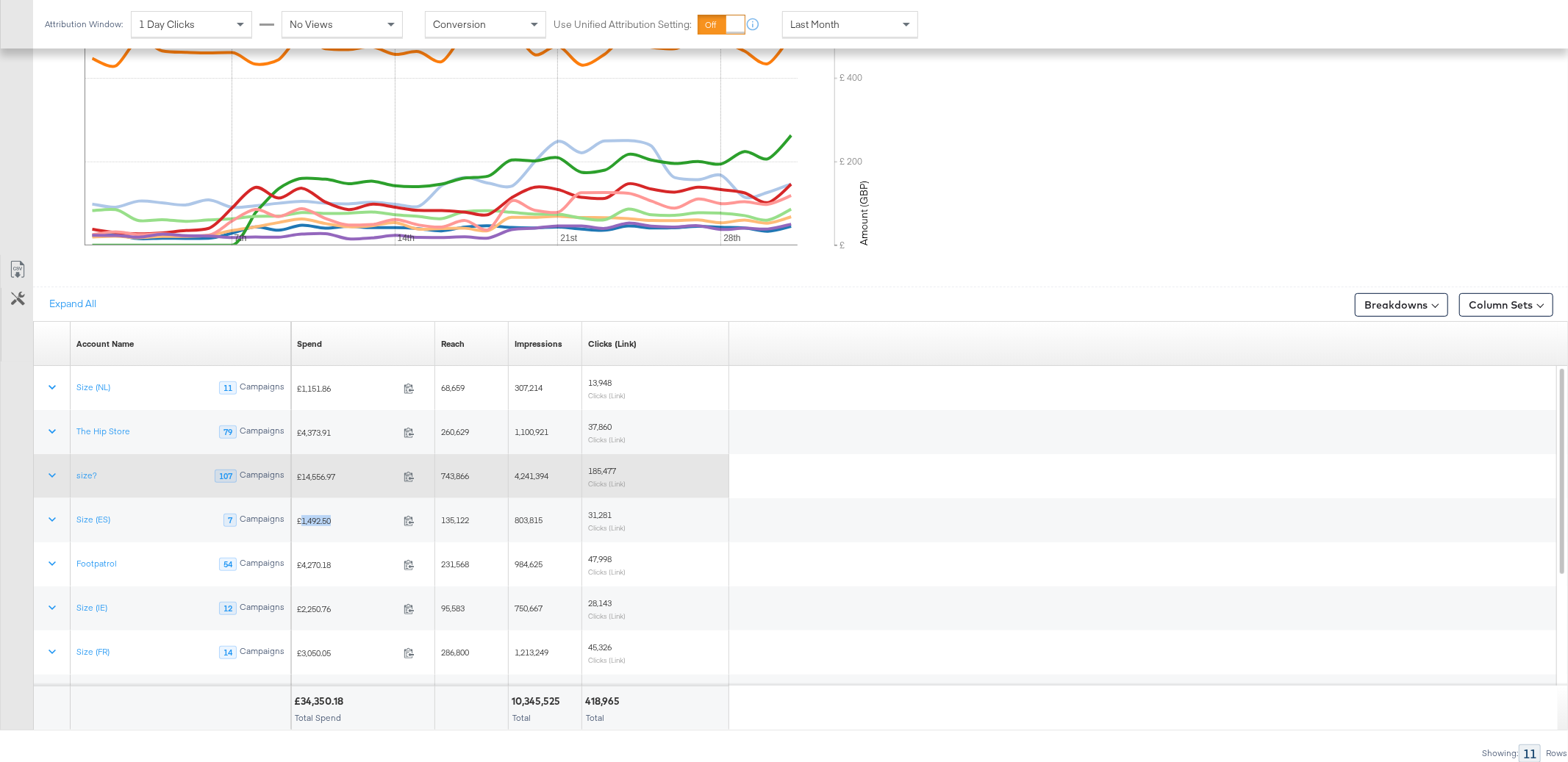
copy span "1,492.50"
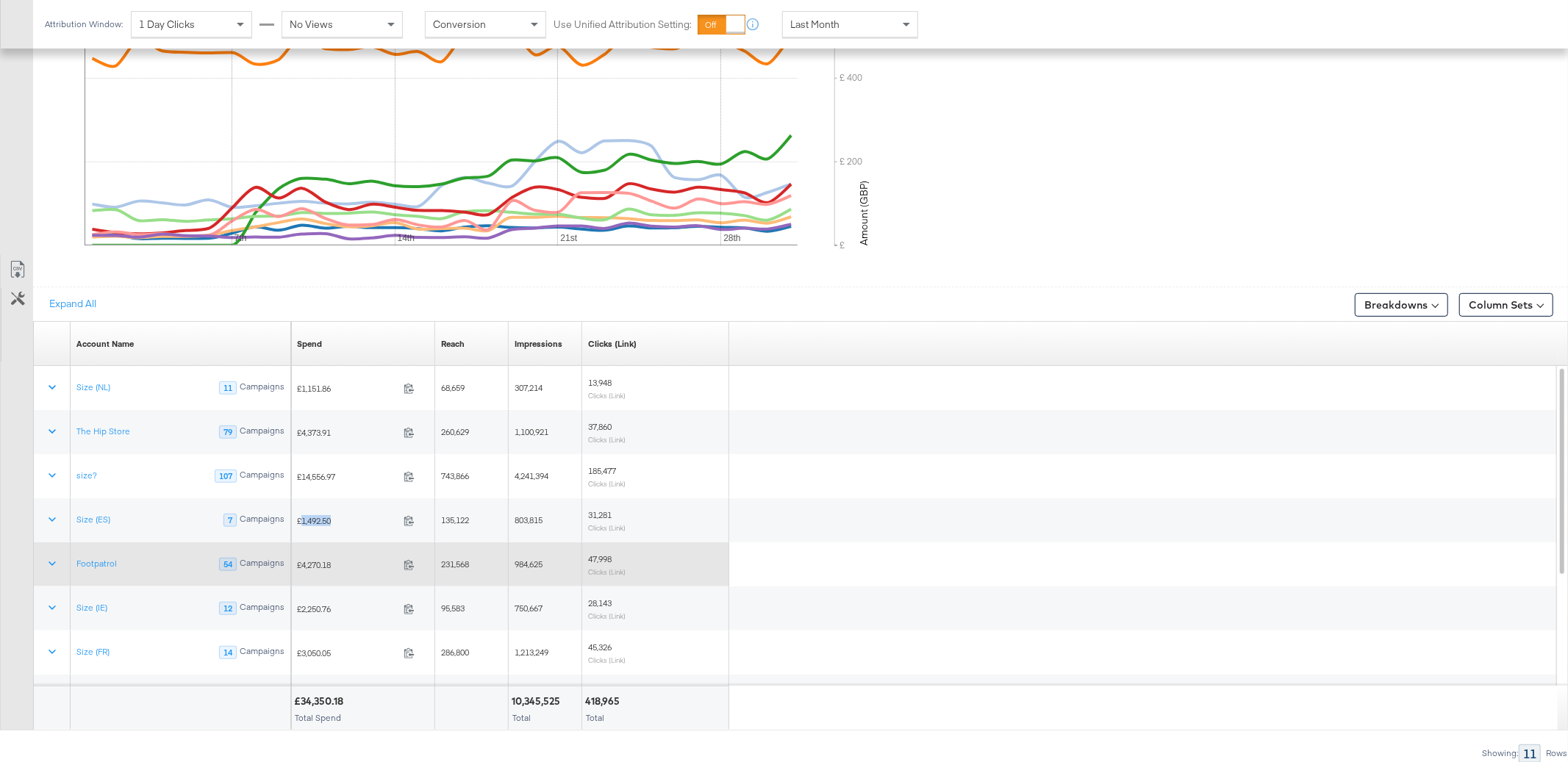
click at [330, 566] on span "£4,270.18" at bounding box center [348, 564] width 101 height 11
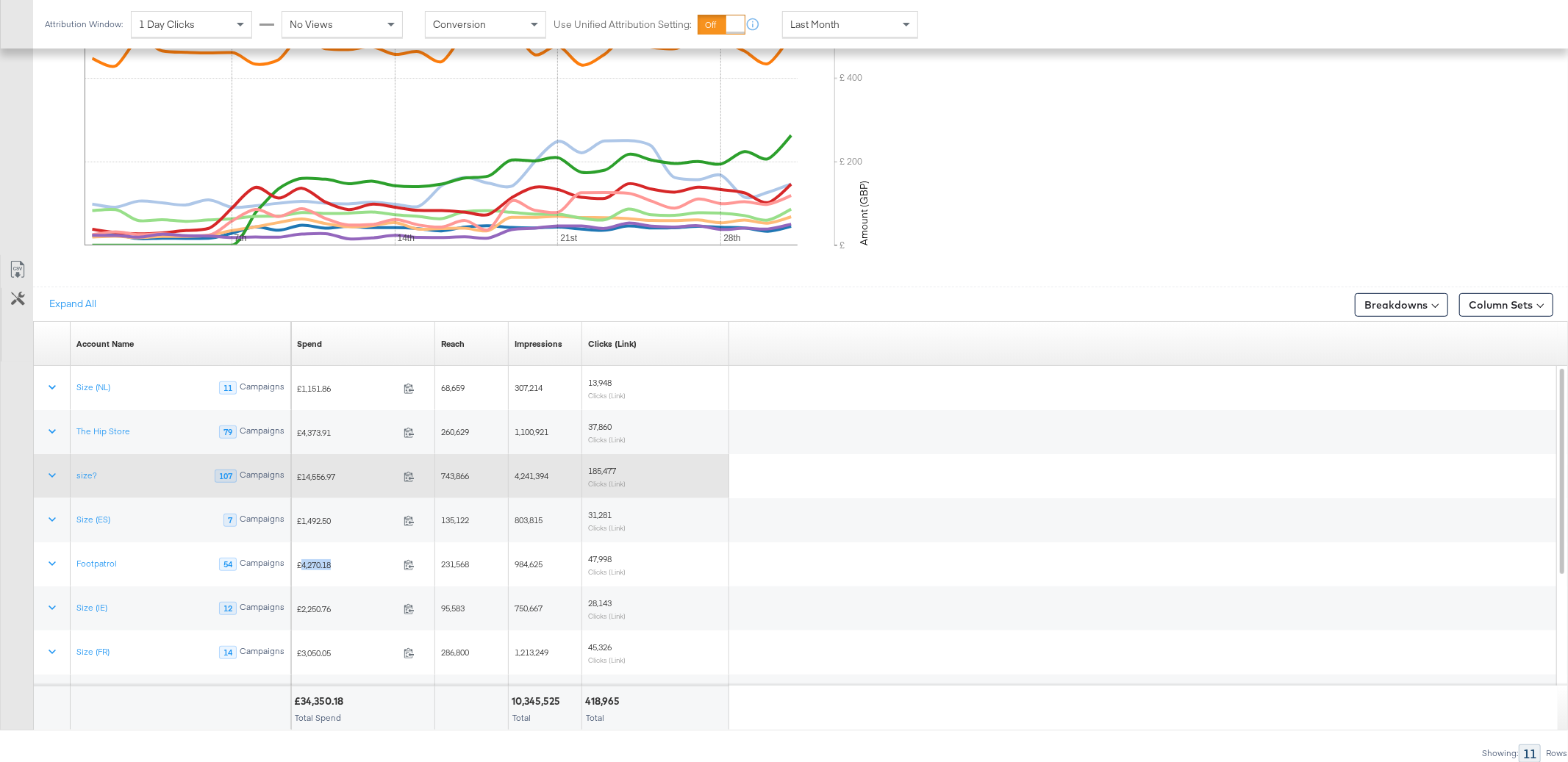
copy span "4,270.18"
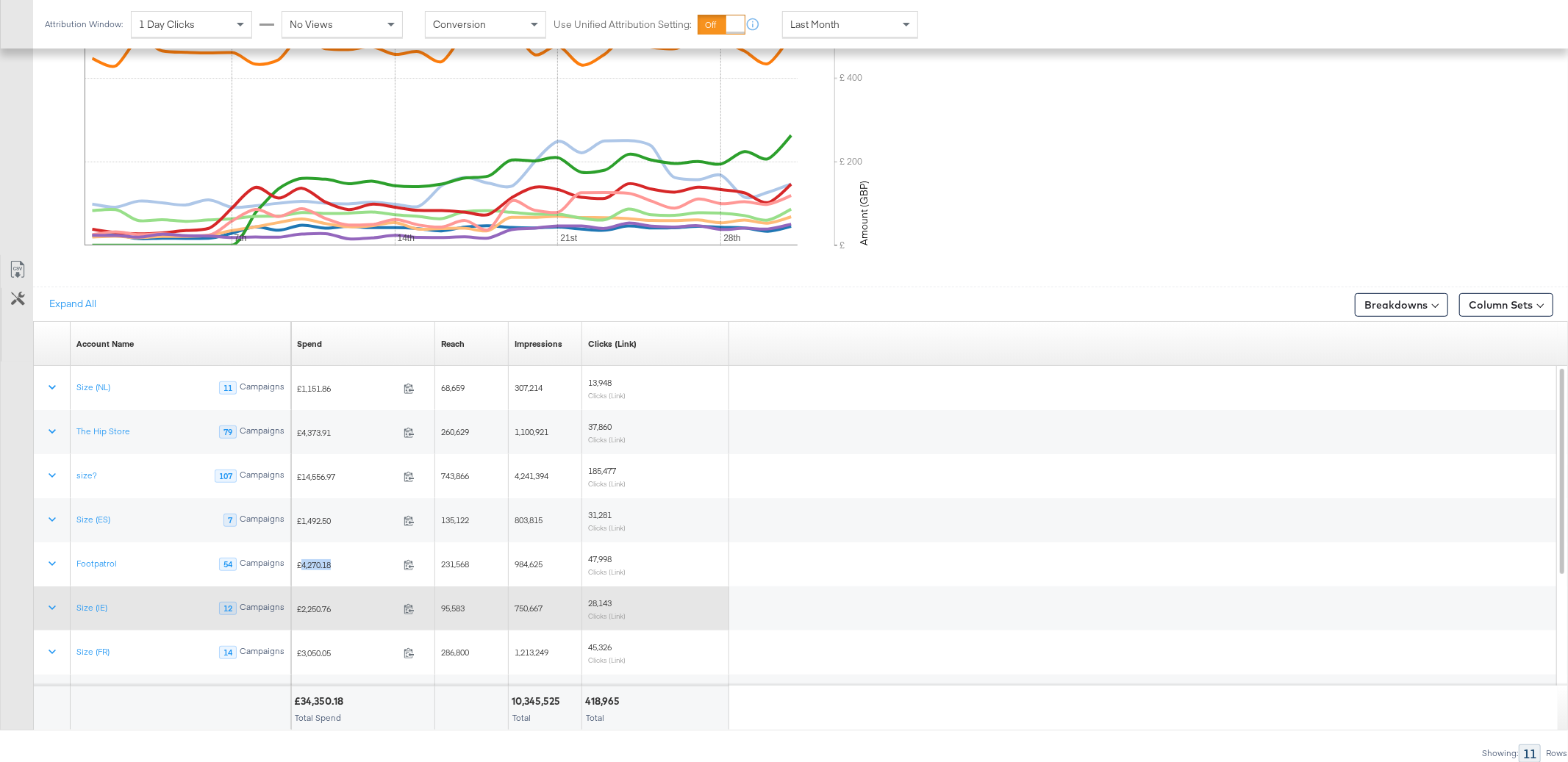
click at [320, 610] on span "£2,250.76" at bounding box center [348, 608] width 101 height 11
copy span "2,250.76"
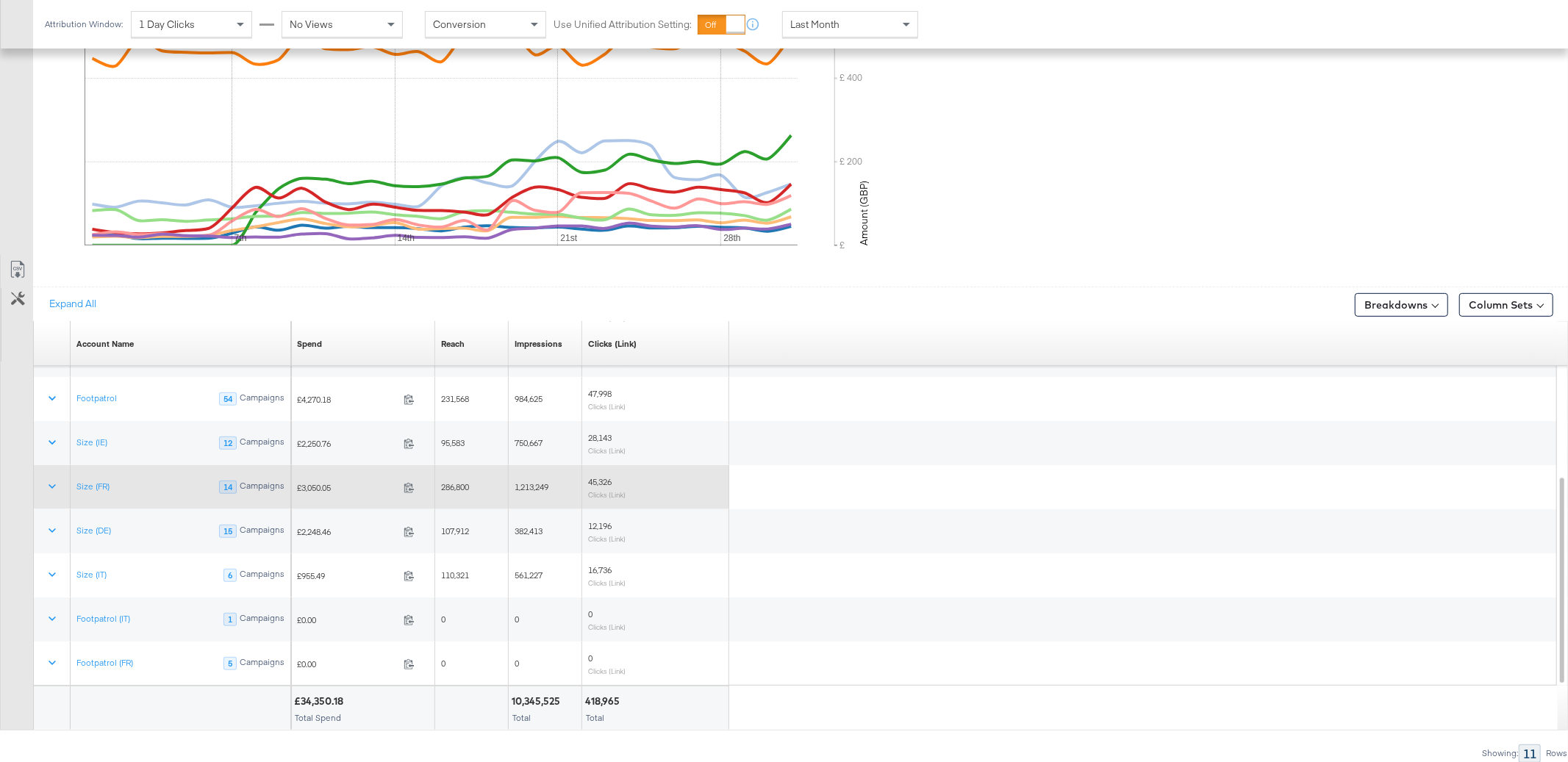
click at [318, 488] on span "£3,050.05" at bounding box center [348, 488] width 101 height 11
copy span "3,050.05"
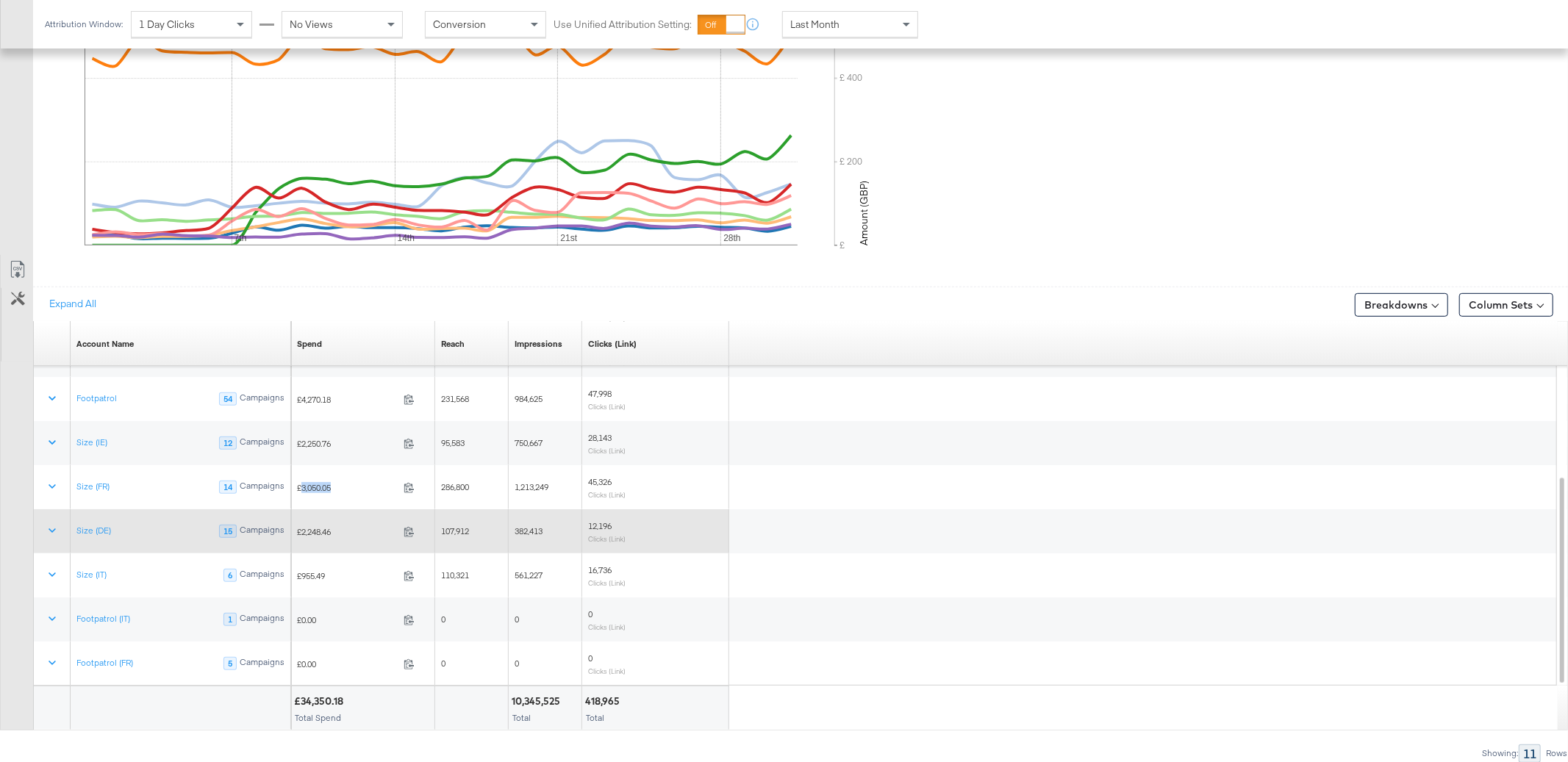
click at [323, 533] on span "£2,248.46" at bounding box center [348, 531] width 101 height 11
copy span "2,248.46"
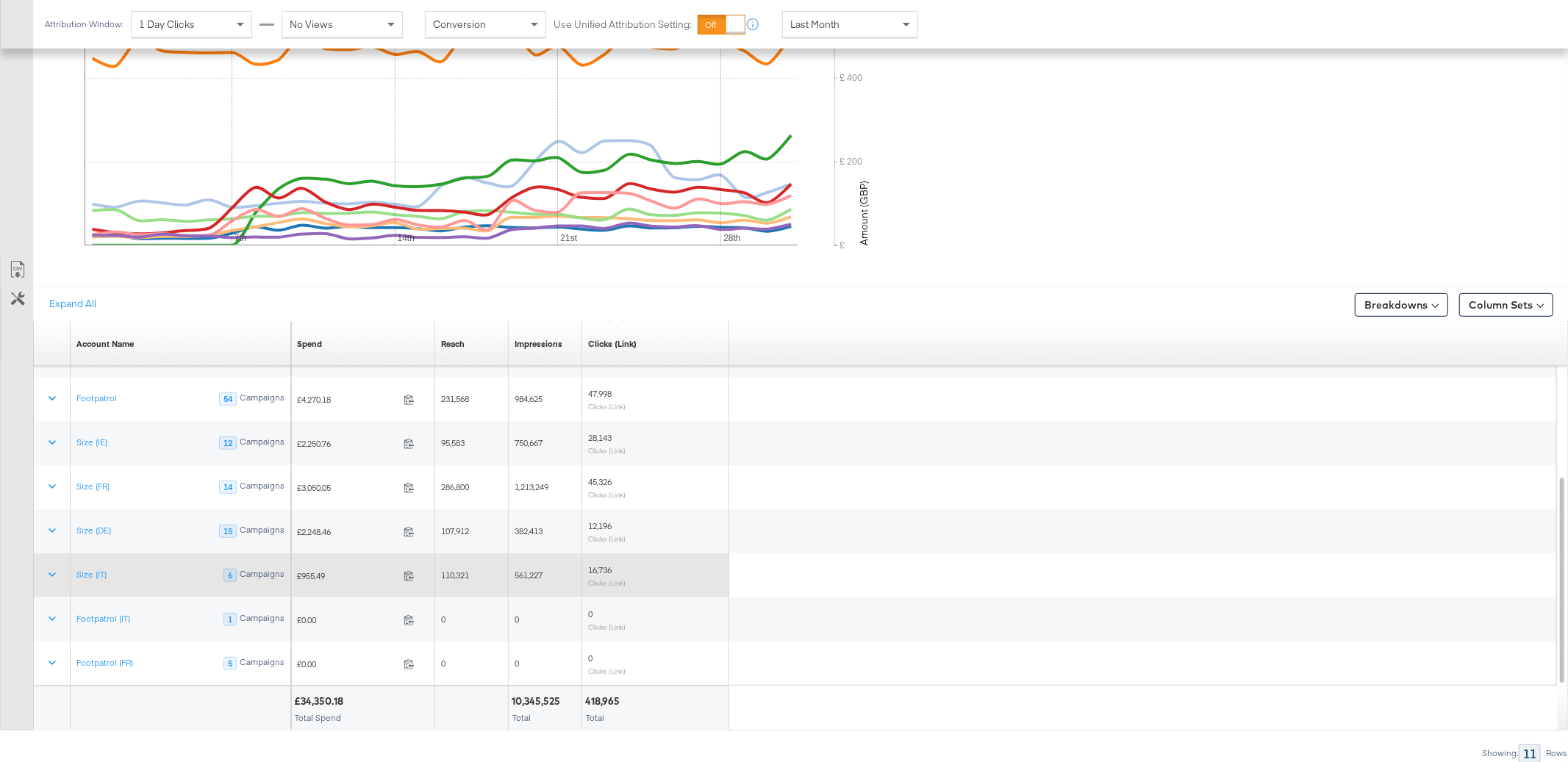
click at [299, 580] on span "£955.49" at bounding box center [348, 576] width 101 height 11
click at [320, 578] on span "£955.49" at bounding box center [348, 576] width 101 height 11
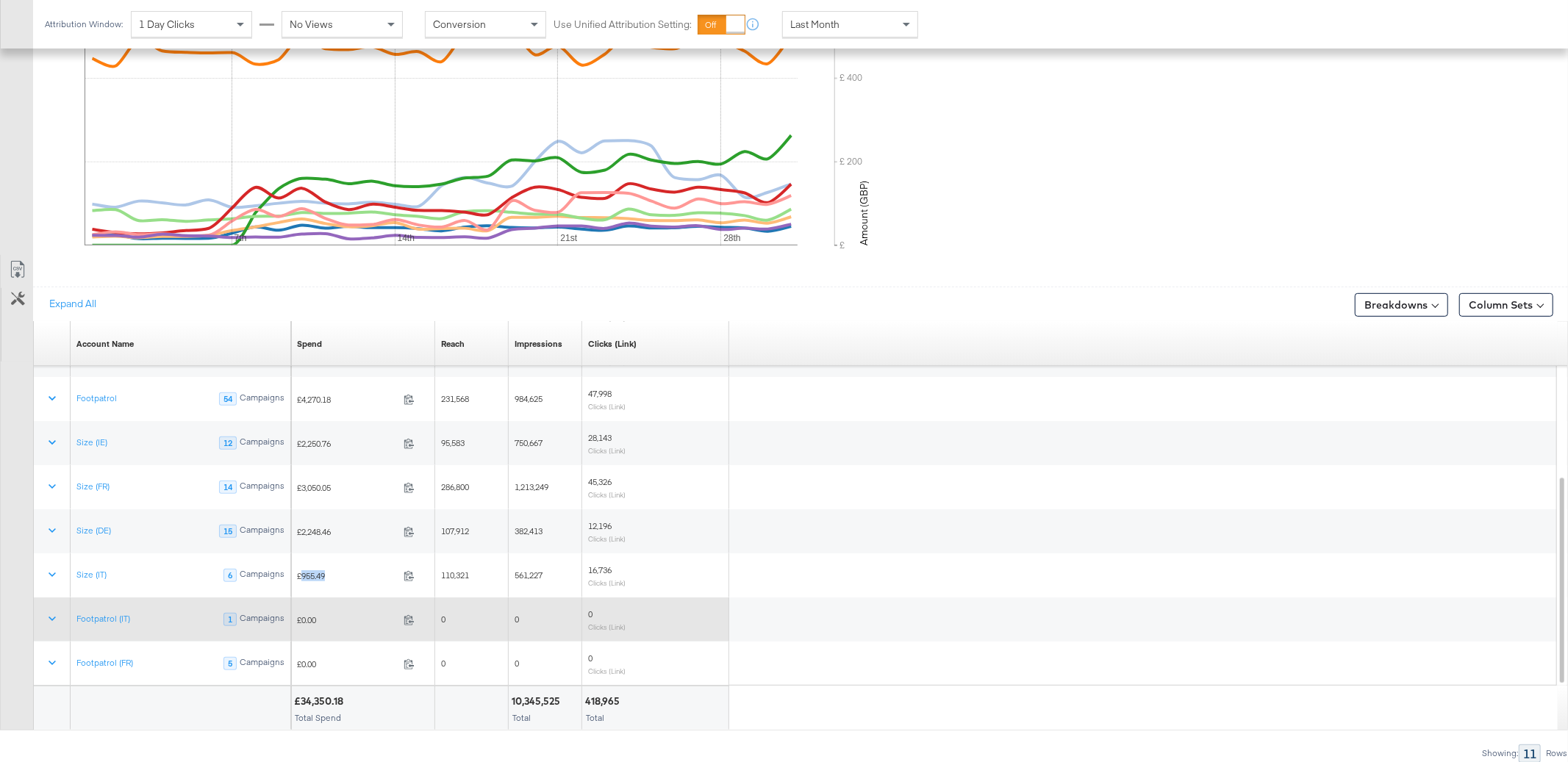
copy span "955.49"
click at [308, 624] on span "£0.00" at bounding box center [348, 619] width 101 height 11
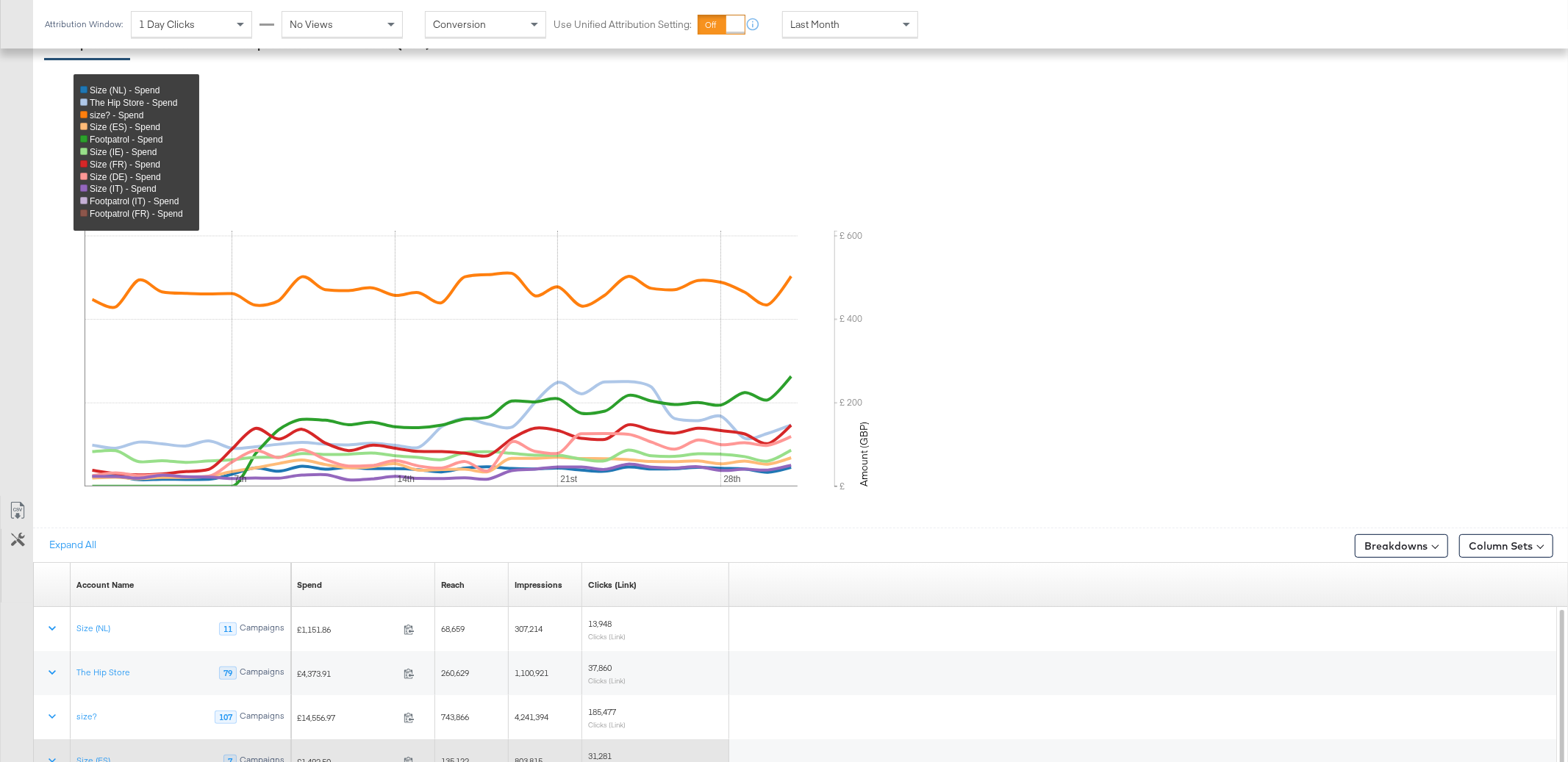
scroll to position [0, 0]
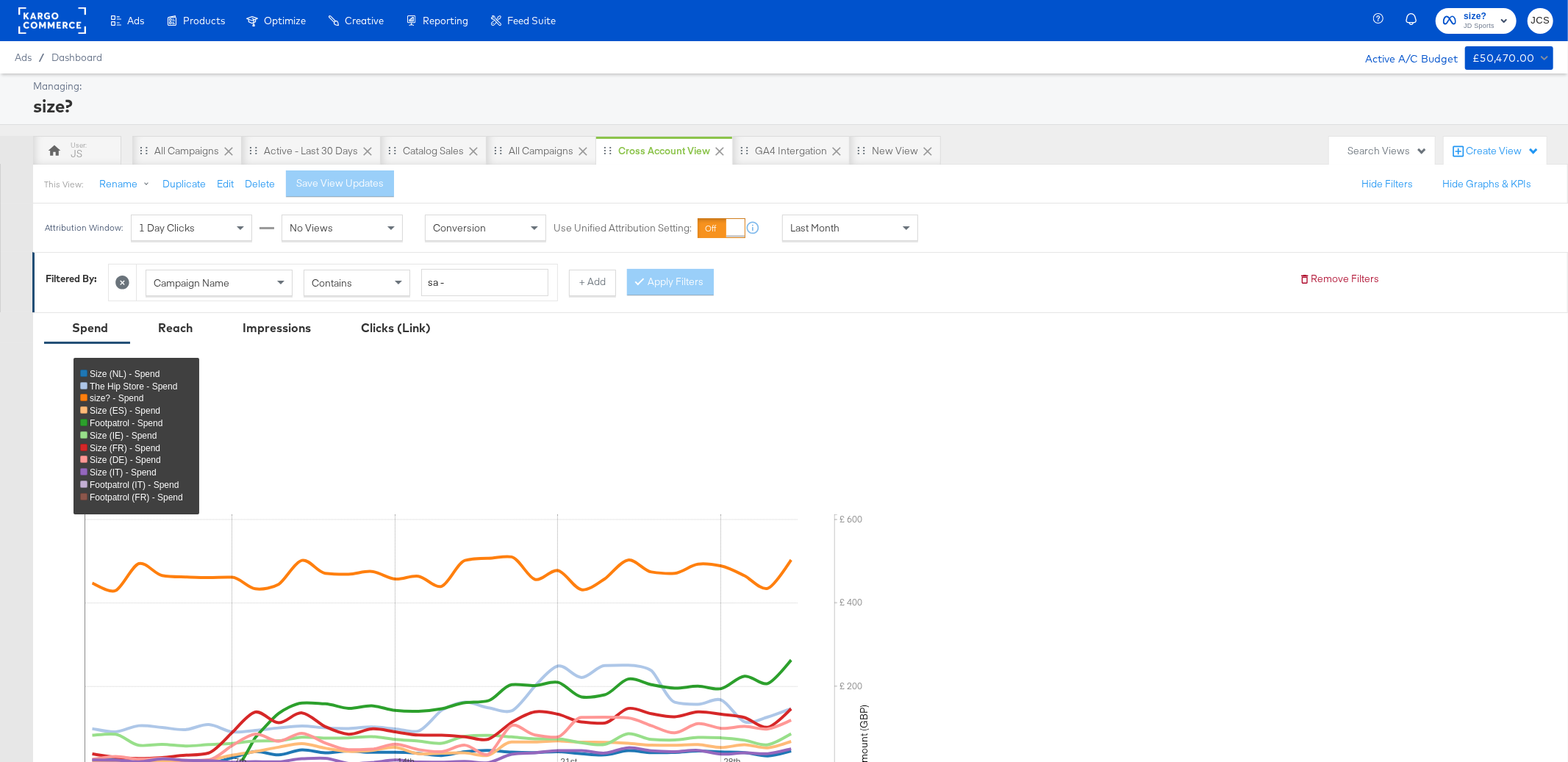
click at [1490, 21] on span "JD Sports" at bounding box center [1479, 27] width 31 height 12
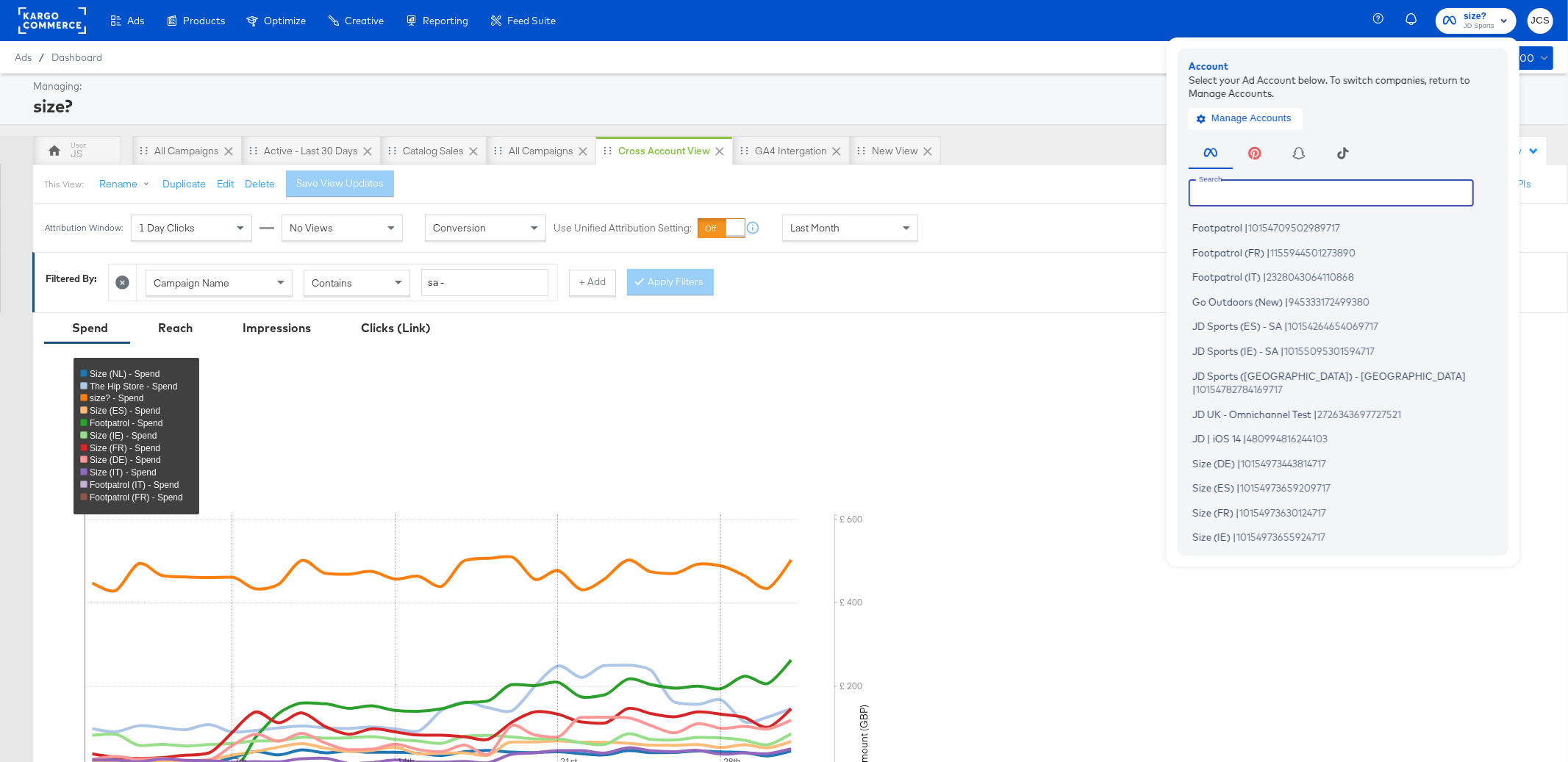
click at [1217, 198] on input "text" at bounding box center [1331, 192] width 285 height 27
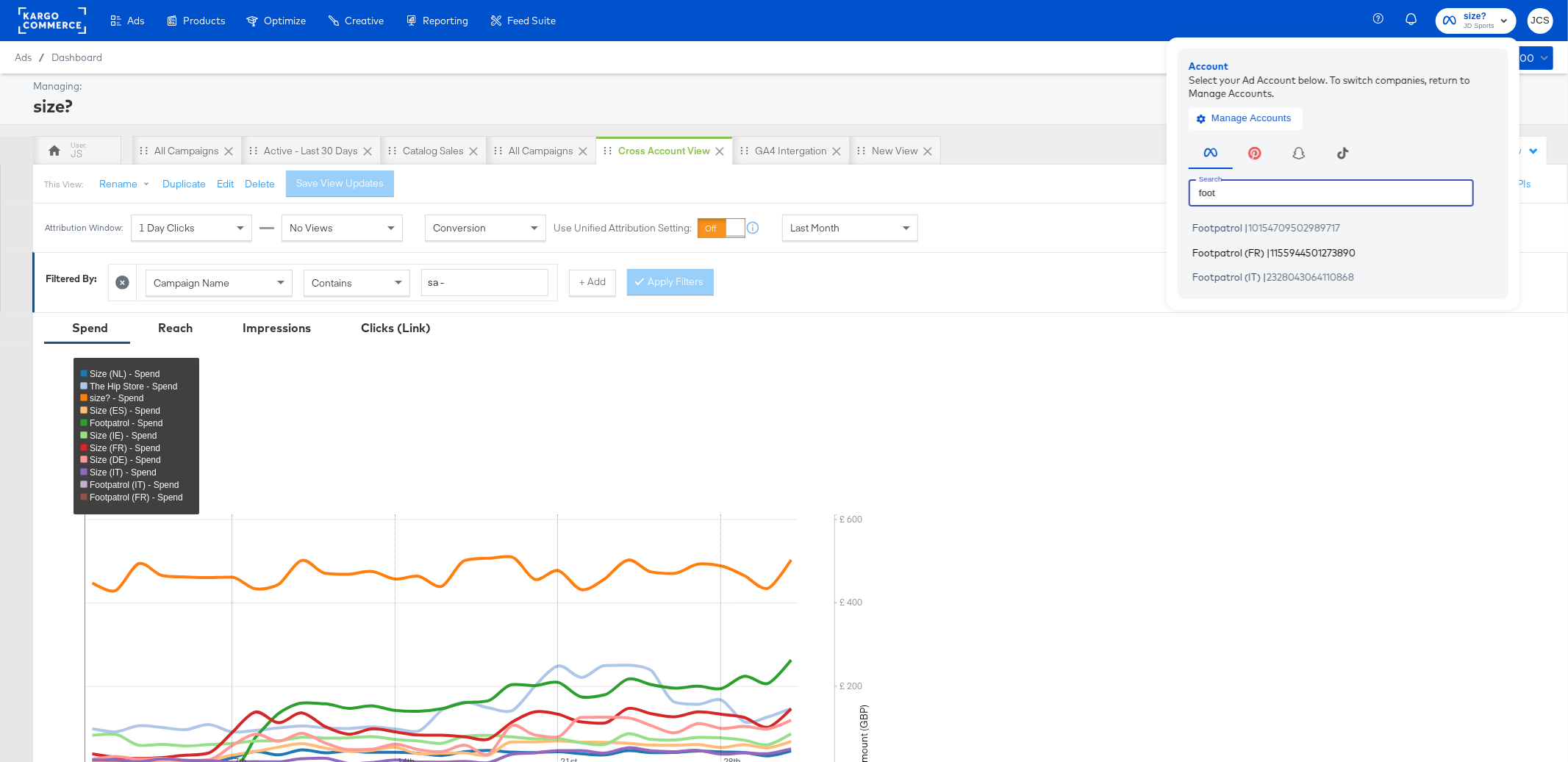
type input "foot"
click at [1281, 248] on span "1155944501273890" at bounding box center [1313, 252] width 85 height 12
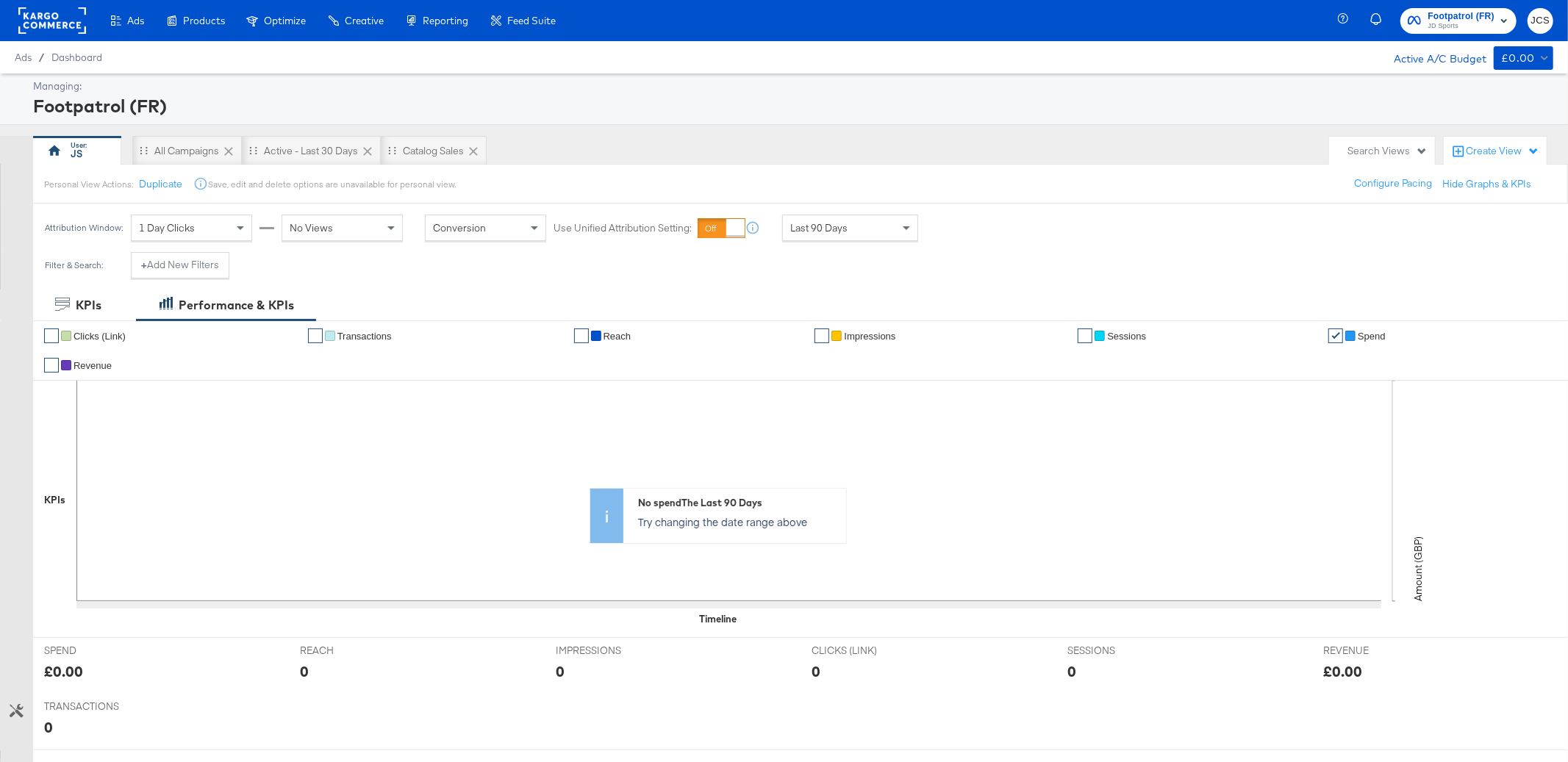
click at [1445, 19] on span "Footpatrol (FR)" at bounding box center [1461, 17] width 66 height 16
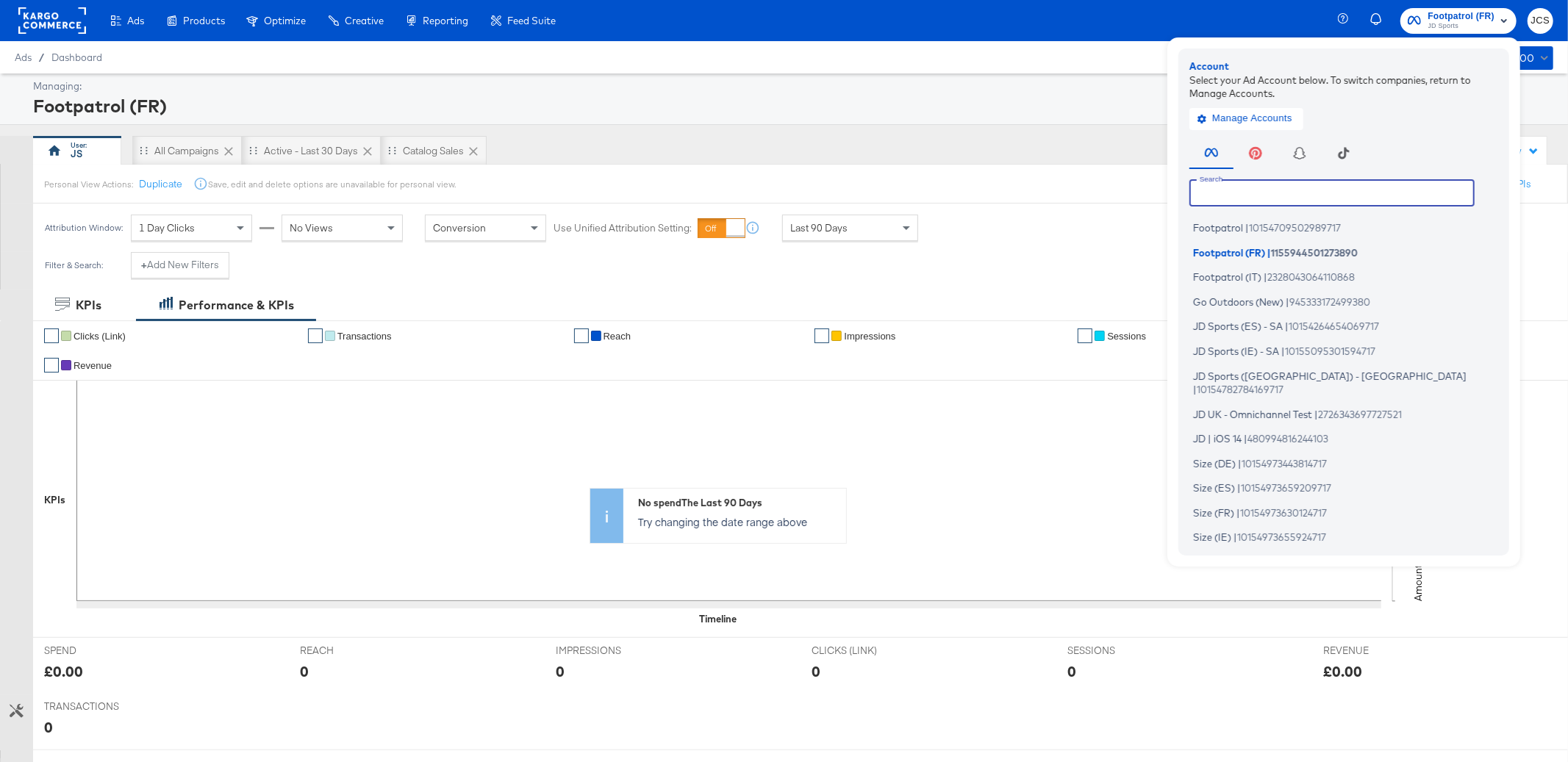
click at [1308, 195] on input "text" at bounding box center [1332, 192] width 285 height 27
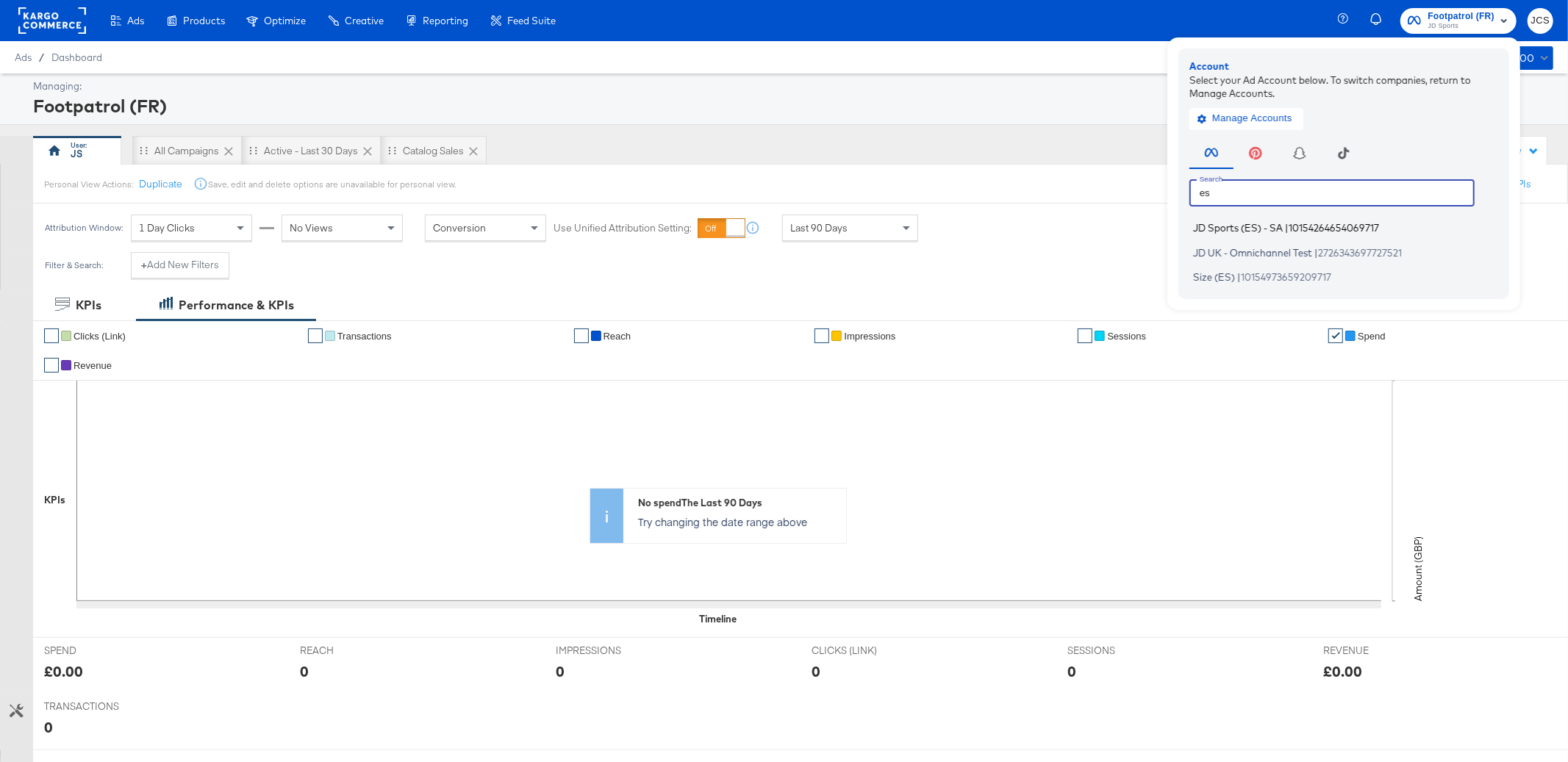
type input "es"
click at [1302, 232] on span "10154264654069717" at bounding box center [1333, 228] width 90 height 12
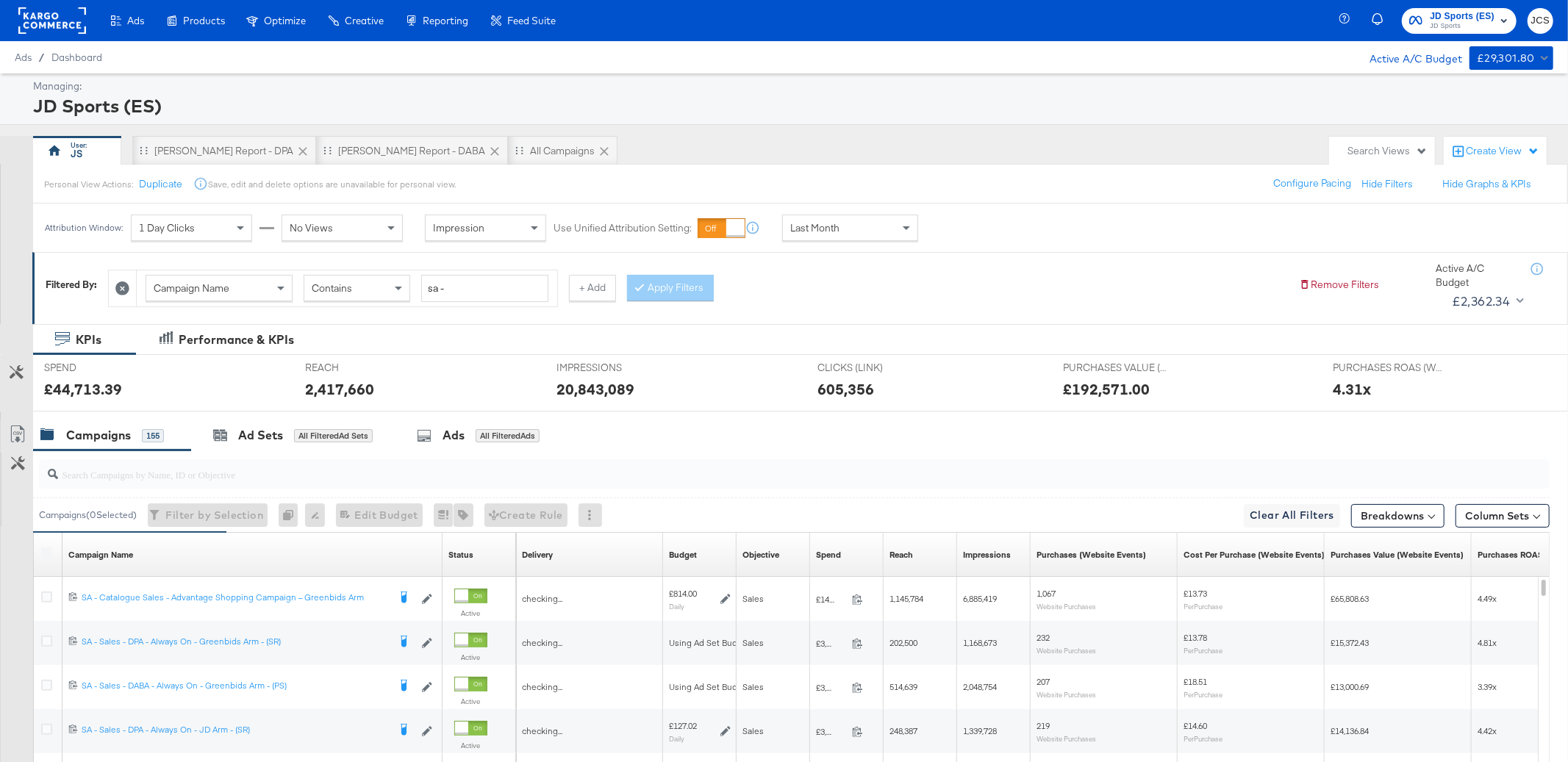
click at [90, 388] on div "£44,713.39" at bounding box center [83, 389] width 78 height 22
copy div "44,713.39"
